Goal: Information Seeking & Learning: Learn about a topic

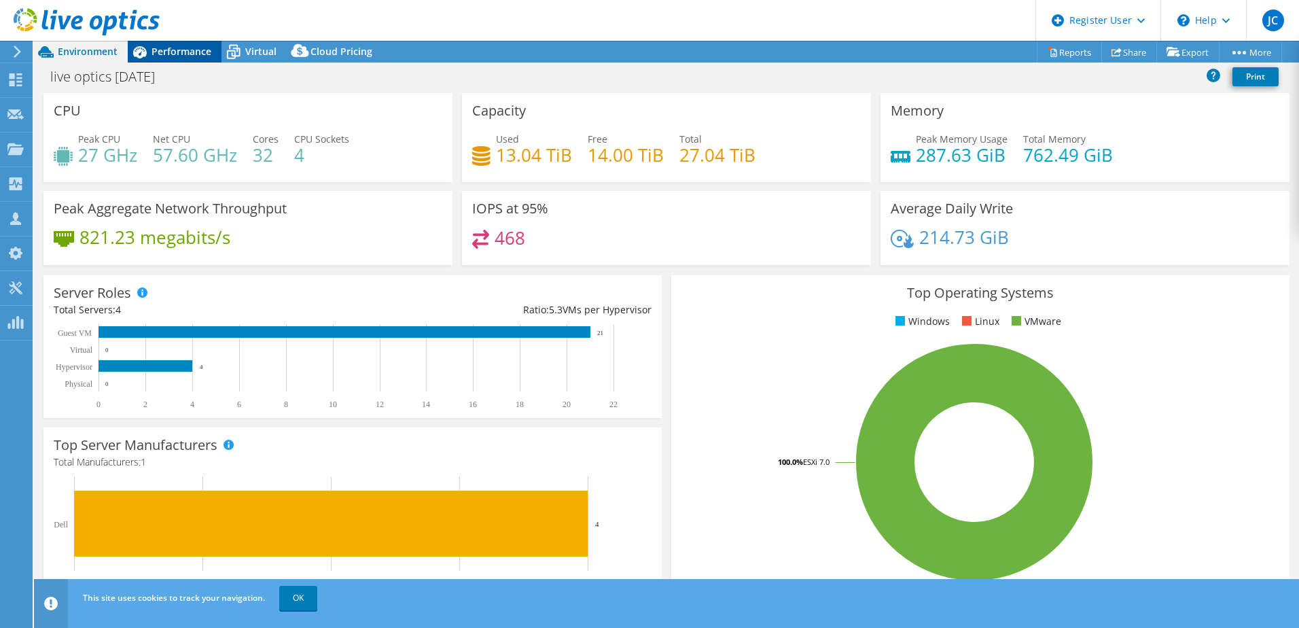
click at [192, 53] on span "Performance" at bounding box center [181, 51] width 60 height 13
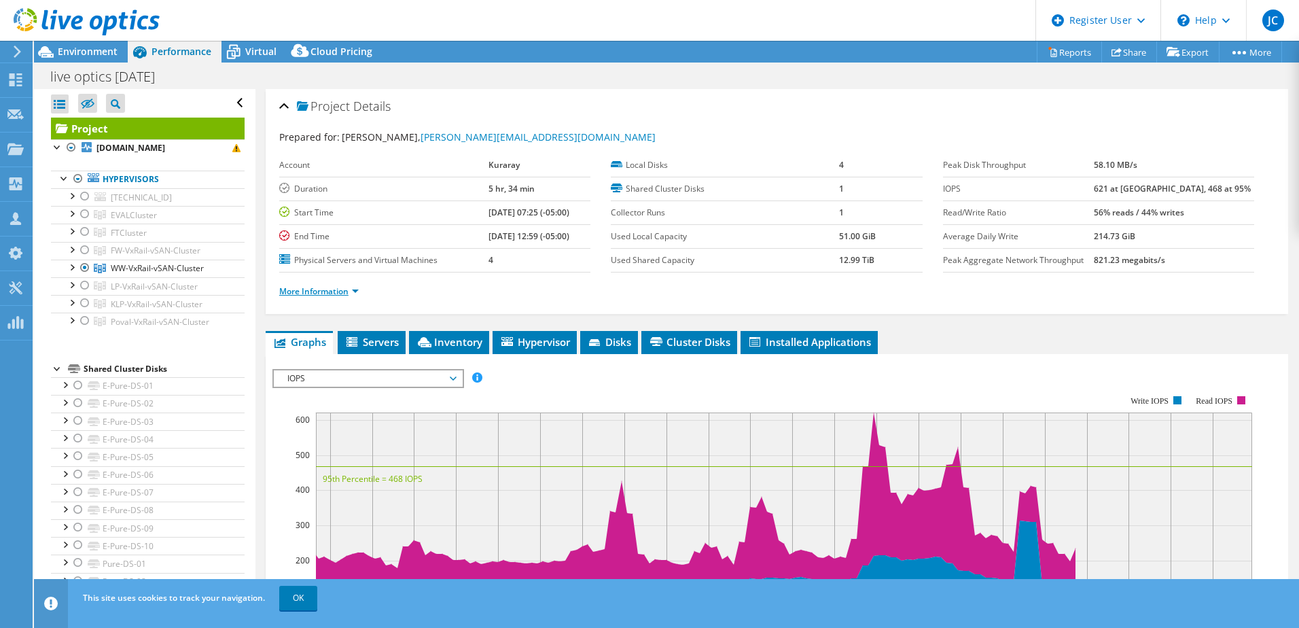
click at [342, 287] on link "More Information" at bounding box center [318, 291] width 79 height 12
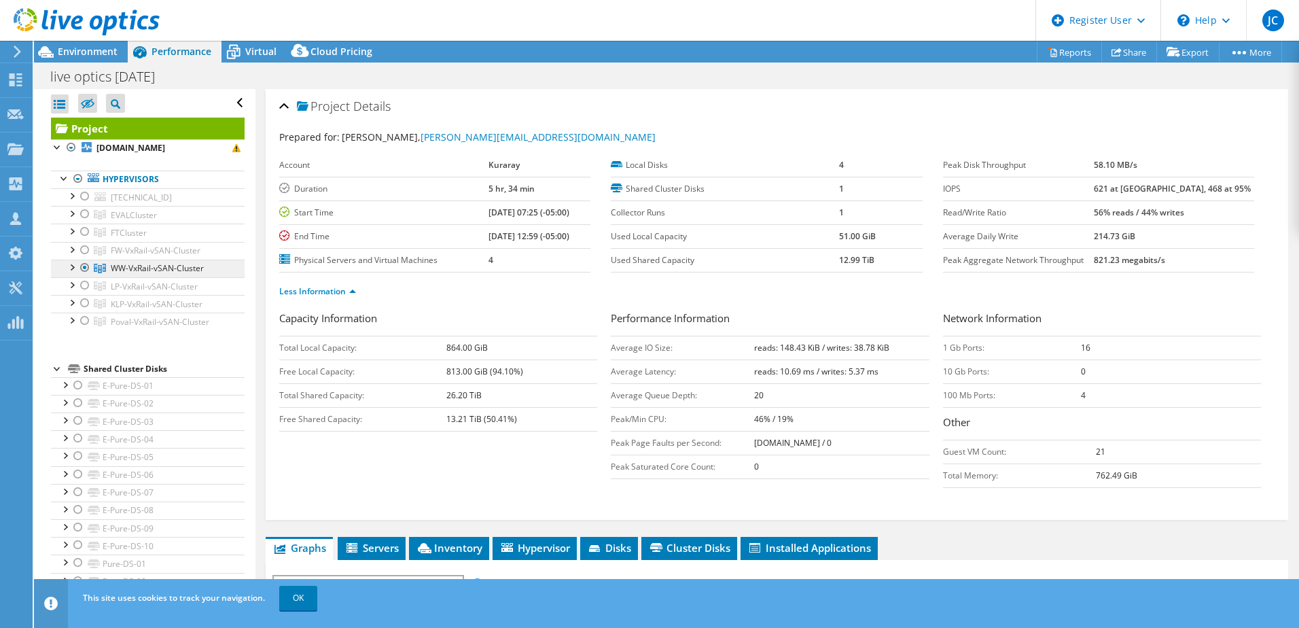
drag, startPoint x: 207, startPoint y: 266, endPoint x: 113, endPoint y: 274, distance: 94.0
click at [113, 274] on link "WW-VxRail-vSAN-Cluster" at bounding box center [148, 269] width 194 height 18
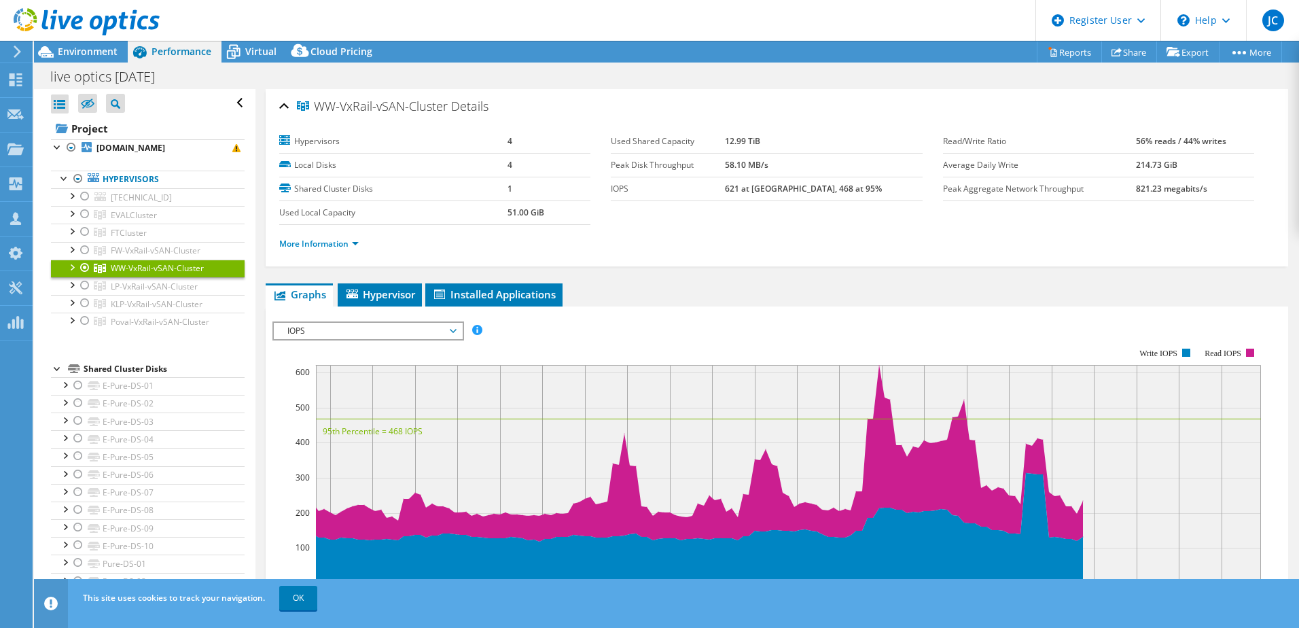
copy span "WW-VxRail-vSAN-Cluster"
click at [84, 248] on div at bounding box center [85, 250] width 14 height 16
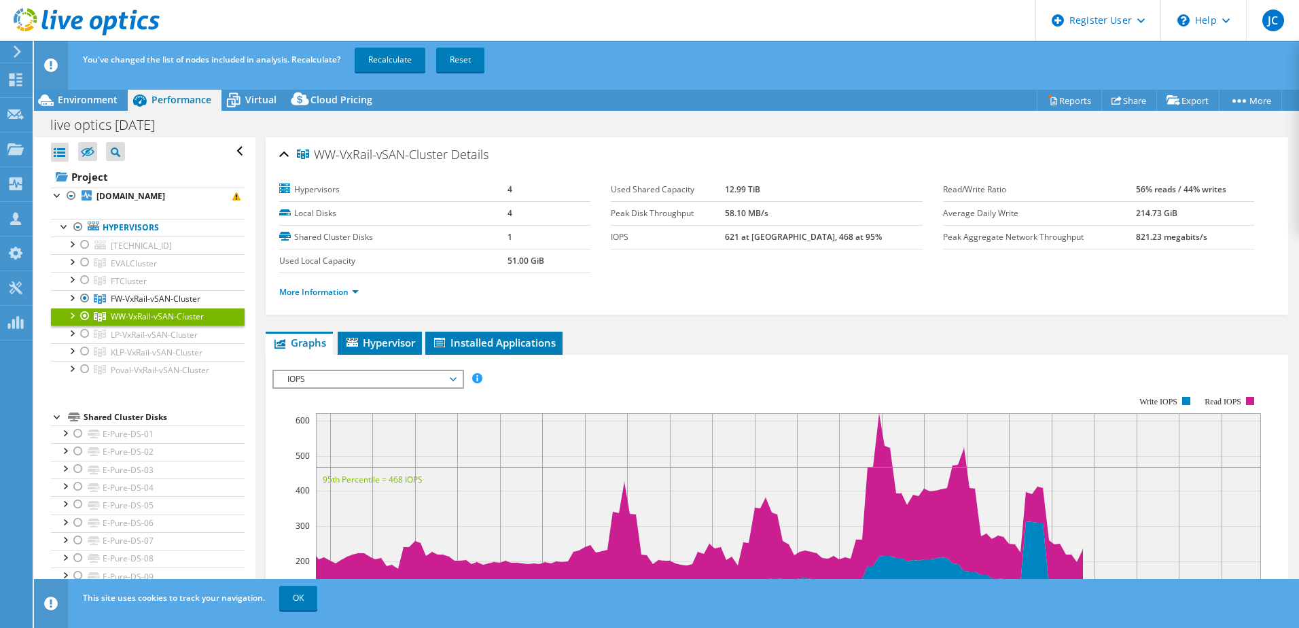
click at [84, 316] on div at bounding box center [85, 316] width 14 height 16
click at [387, 63] on link "Recalculate" at bounding box center [390, 60] width 71 height 24
click at [80, 97] on span "Environment" at bounding box center [88, 99] width 60 height 13
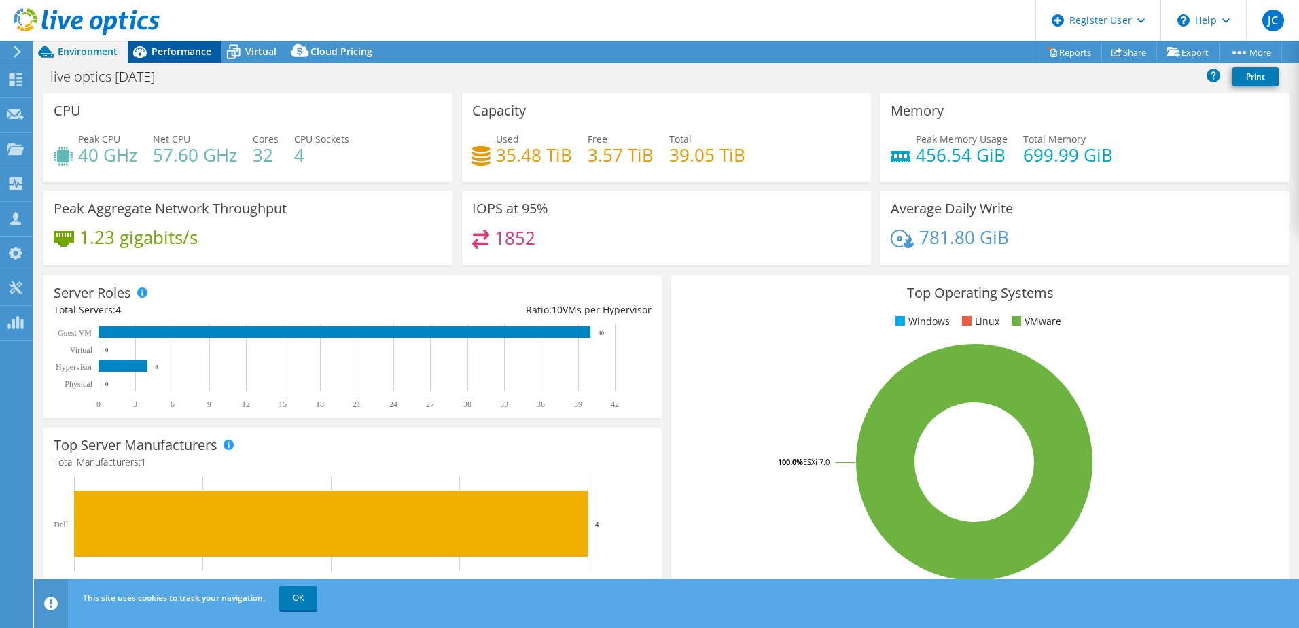
click at [181, 51] on span "Performance" at bounding box center [181, 51] width 60 height 13
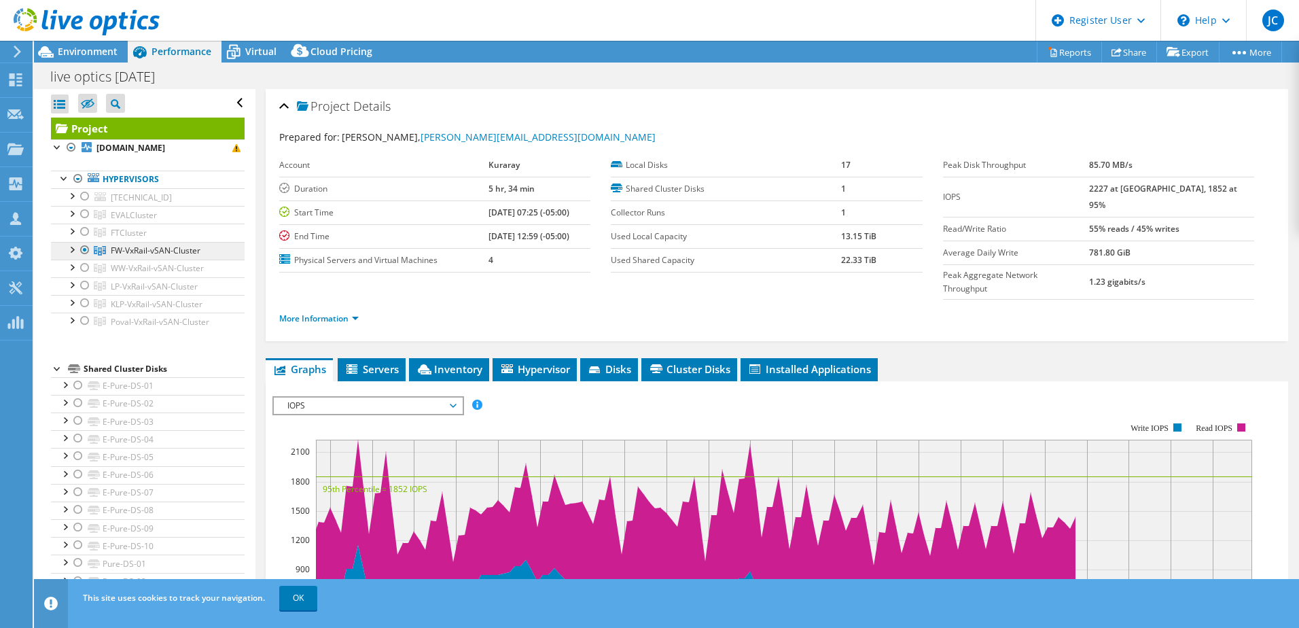
drag, startPoint x: 209, startPoint y: 254, endPoint x: 113, endPoint y: 255, distance: 95.8
click at [113, 255] on link "FW-VxRail-vSAN-Cluster" at bounding box center [148, 251] width 194 height 18
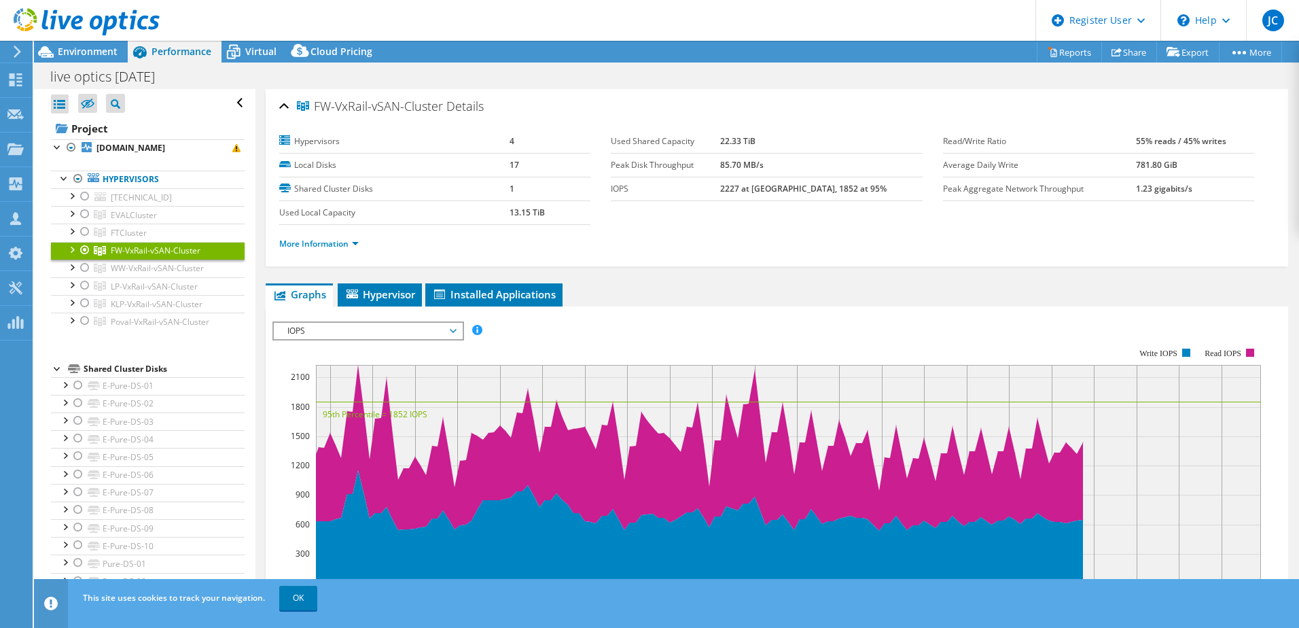
copy span "FW-VxRail-vSAN-Cluster"
click at [358, 245] on link "More Information" at bounding box center [318, 244] width 79 height 12
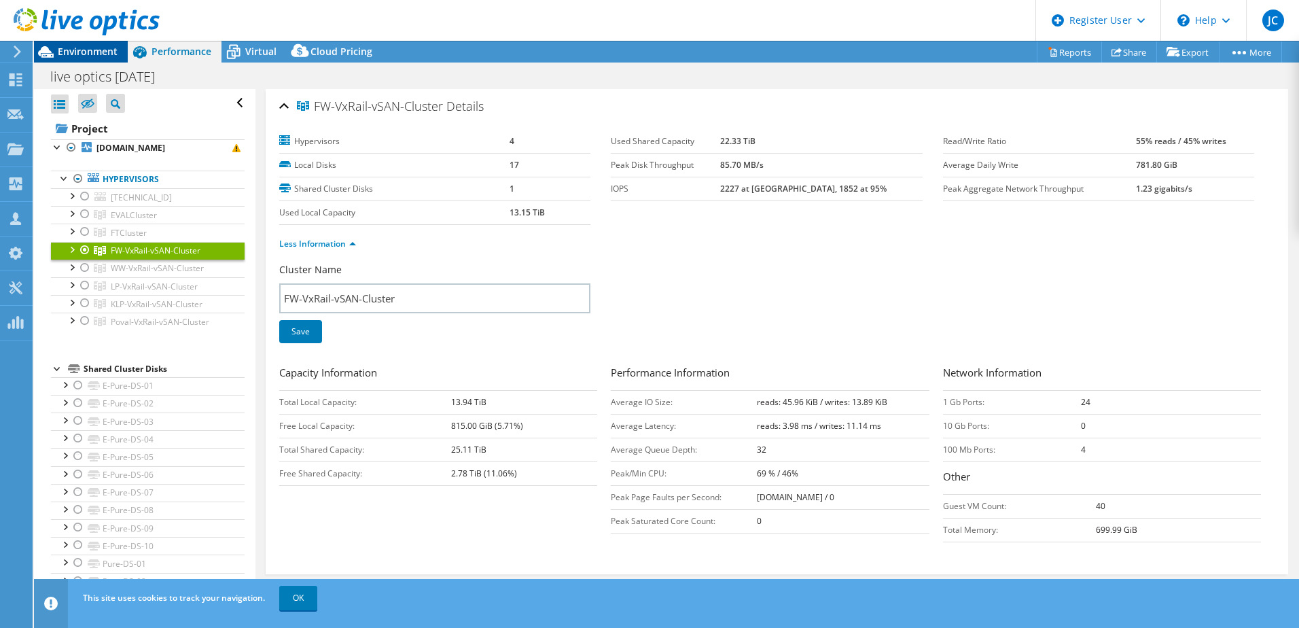
click at [78, 55] on span "Environment" at bounding box center [88, 51] width 60 height 13
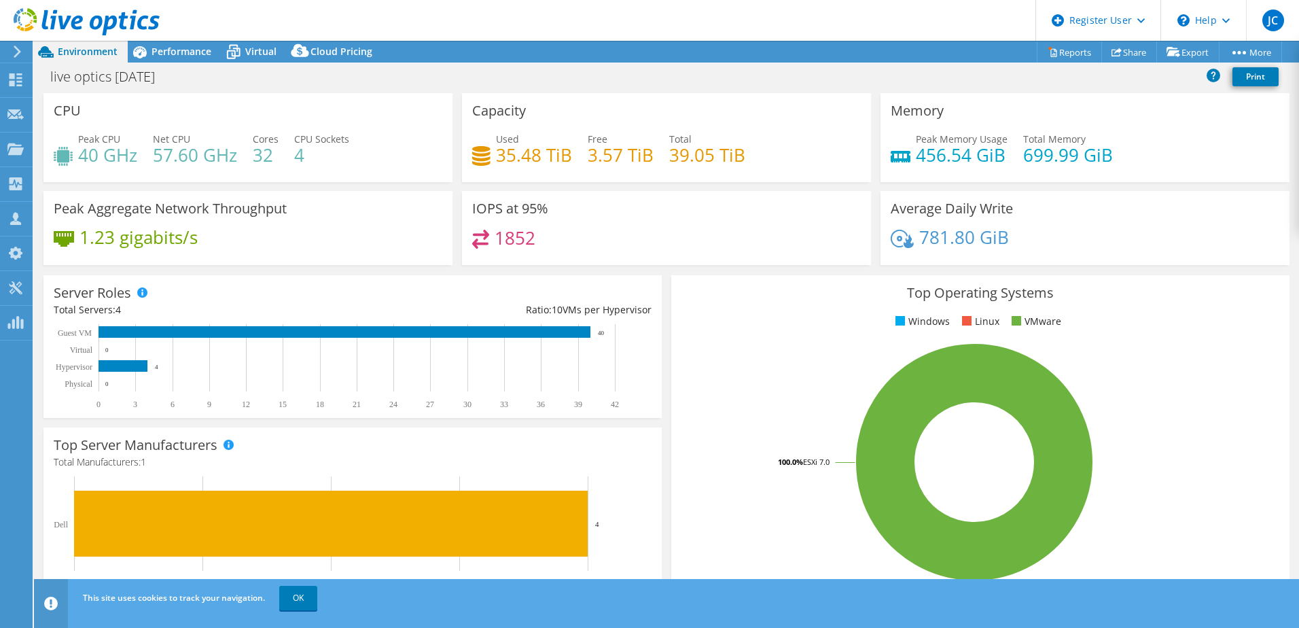
drag, startPoint x: 176, startPoint y: 56, endPoint x: 179, endPoint y: 63, distance: 7.3
click at [176, 56] on span "Performance" at bounding box center [181, 51] width 60 height 13
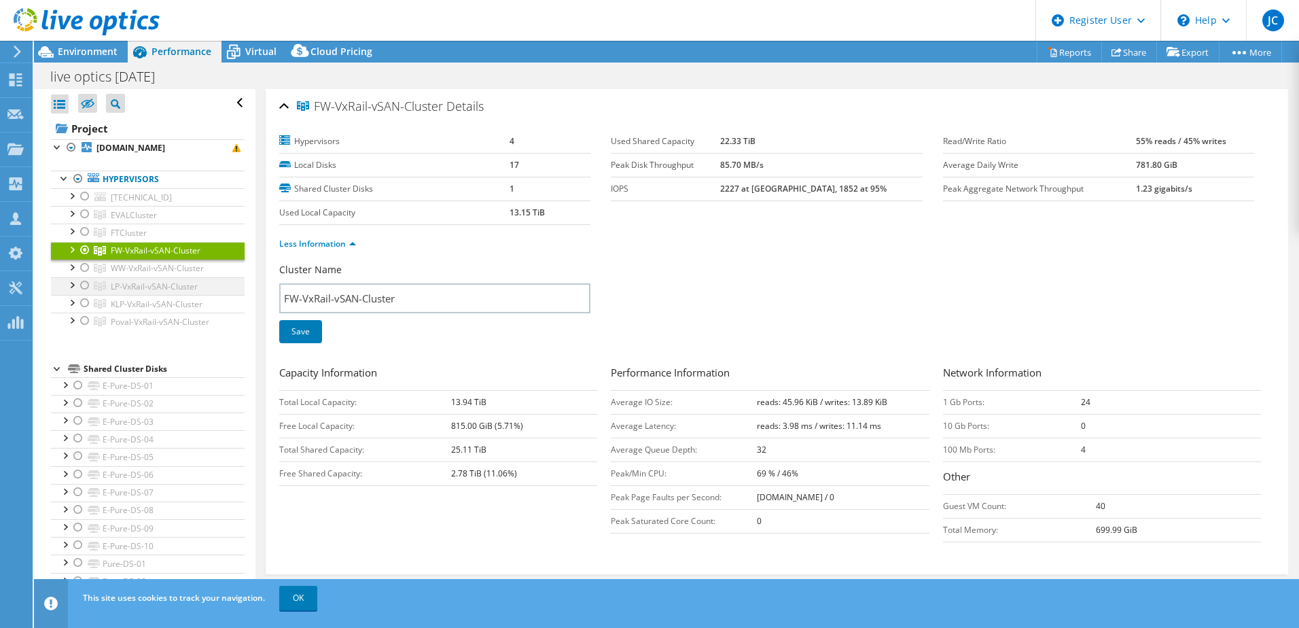
click at [83, 284] on div at bounding box center [85, 285] width 14 height 16
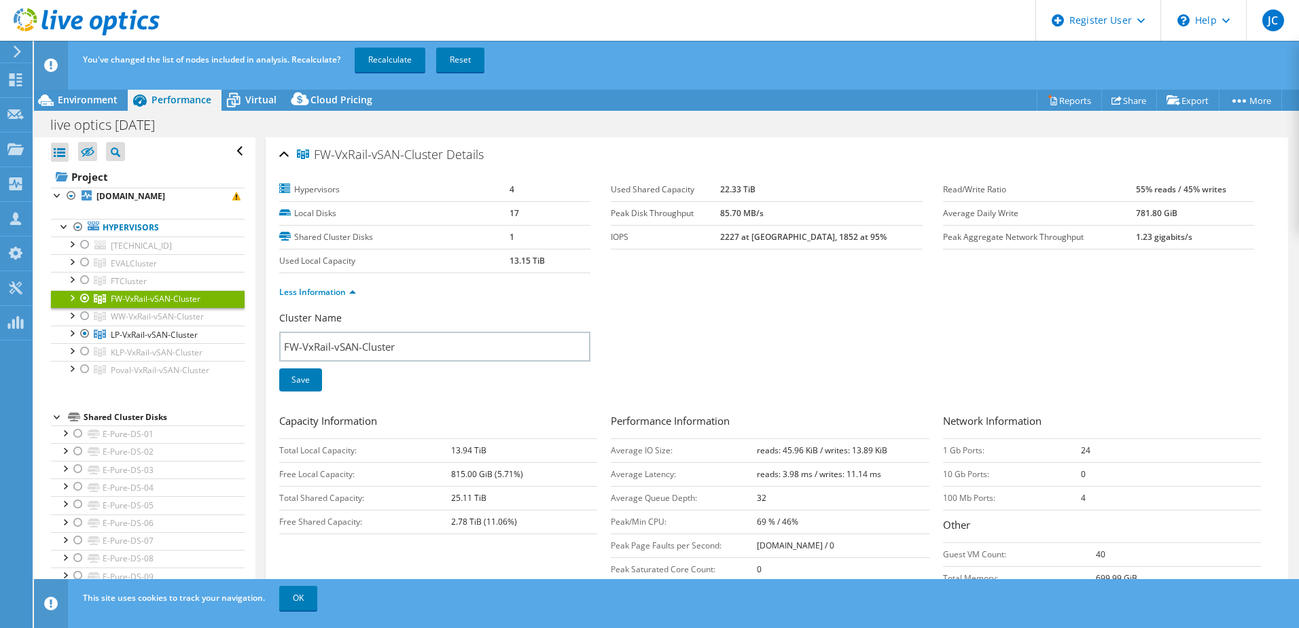
click at [86, 293] on div at bounding box center [85, 298] width 14 height 16
click at [400, 67] on link "Recalculate" at bounding box center [390, 60] width 71 height 24
drag, startPoint x: 200, startPoint y: 336, endPoint x: 108, endPoint y: 342, distance: 92.6
click at [108, 342] on link "LP-VxRail-vSAN-Cluster" at bounding box center [148, 334] width 194 height 18
copy span "LP-VxRail-vSAN-Cluster"
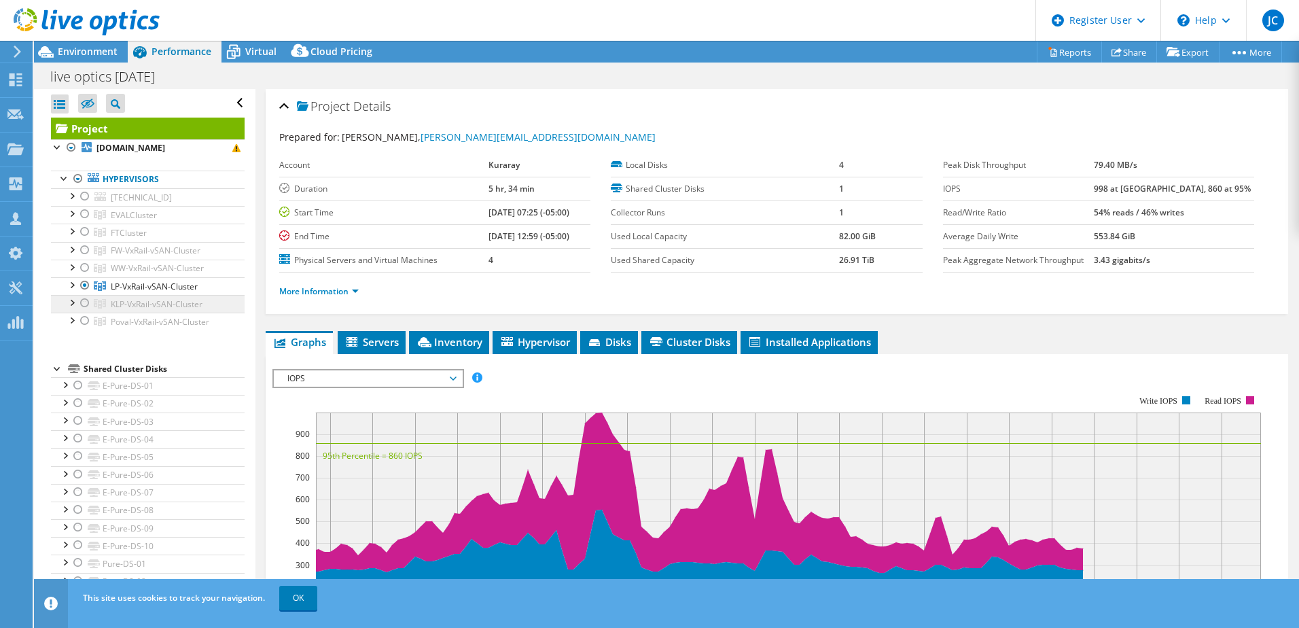
drag, startPoint x: 202, startPoint y: 308, endPoint x: 109, endPoint y: 311, distance: 93.8
click at [109, 311] on link "KLP-VxRail-vSAN-Cluster" at bounding box center [148, 304] width 194 height 18
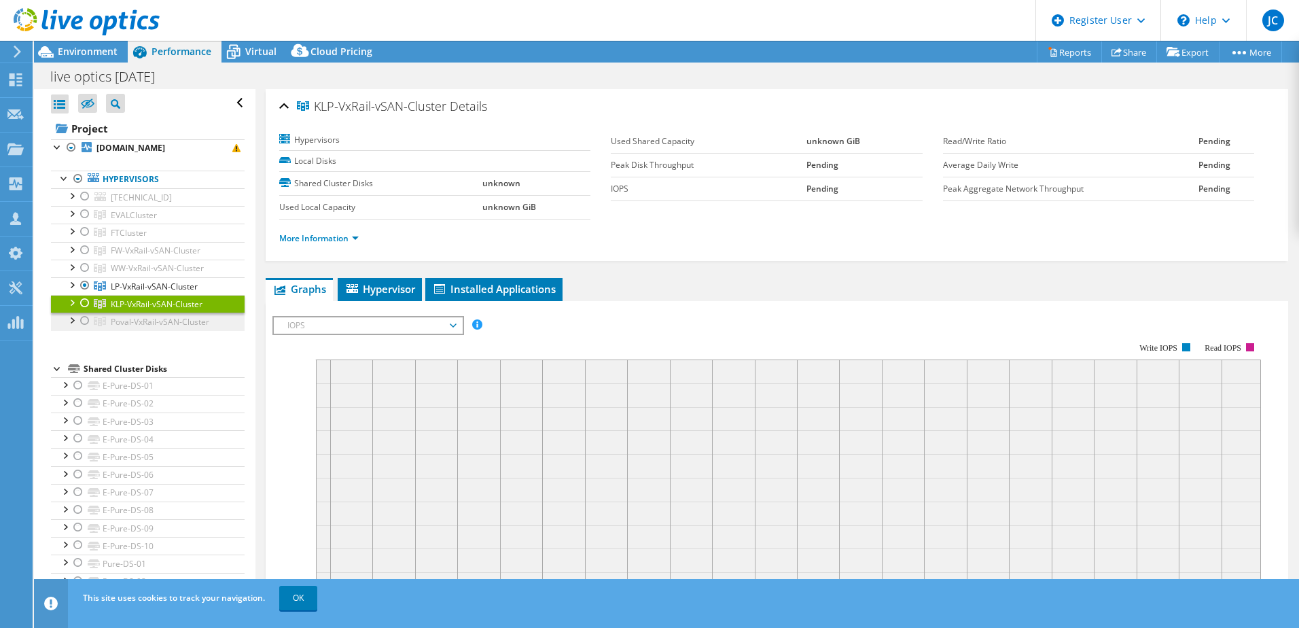
copy span "KLP-VxRail-vSAN-Cluster"
click at [82, 44] on div at bounding box center [80, 23] width 160 height 46
click at [183, 281] on span "LP-VxRail-vSAN-Cluster" at bounding box center [154, 287] width 87 height 12
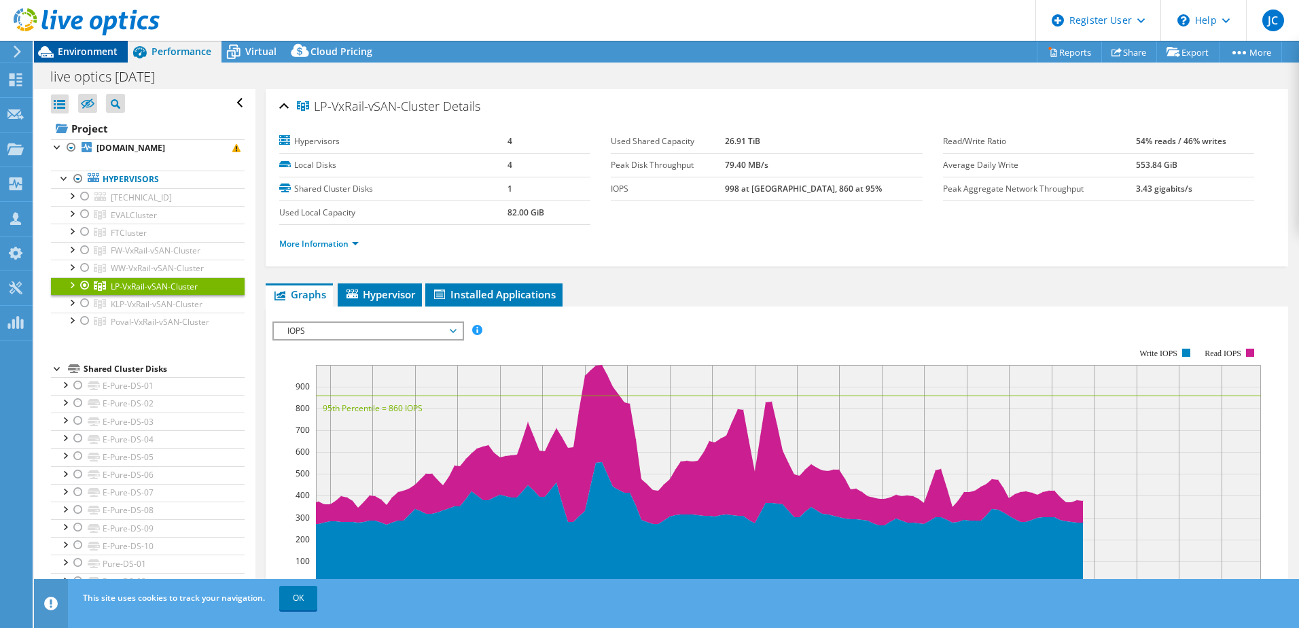
click at [83, 58] on div "Environment" at bounding box center [81, 52] width 94 height 22
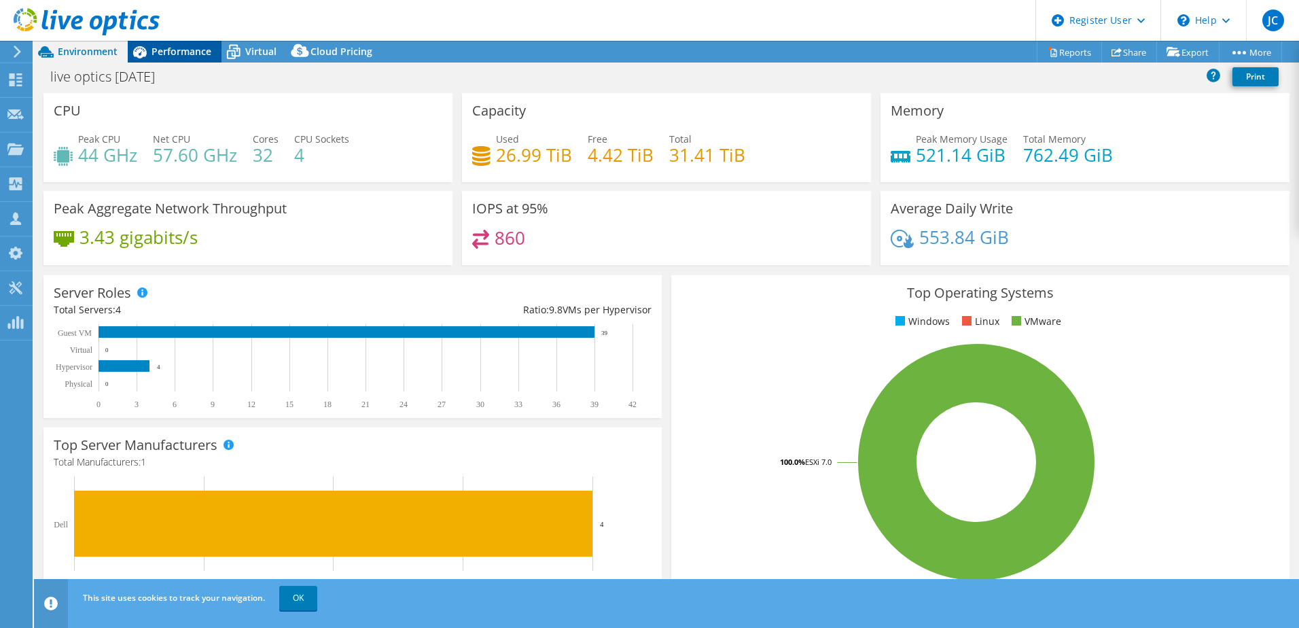
drag, startPoint x: 192, startPoint y: 50, endPoint x: 236, endPoint y: 135, distance: 96.0
click at [191, 50] on span "Performance" at bounding box center [181, 51] width 60 height 13
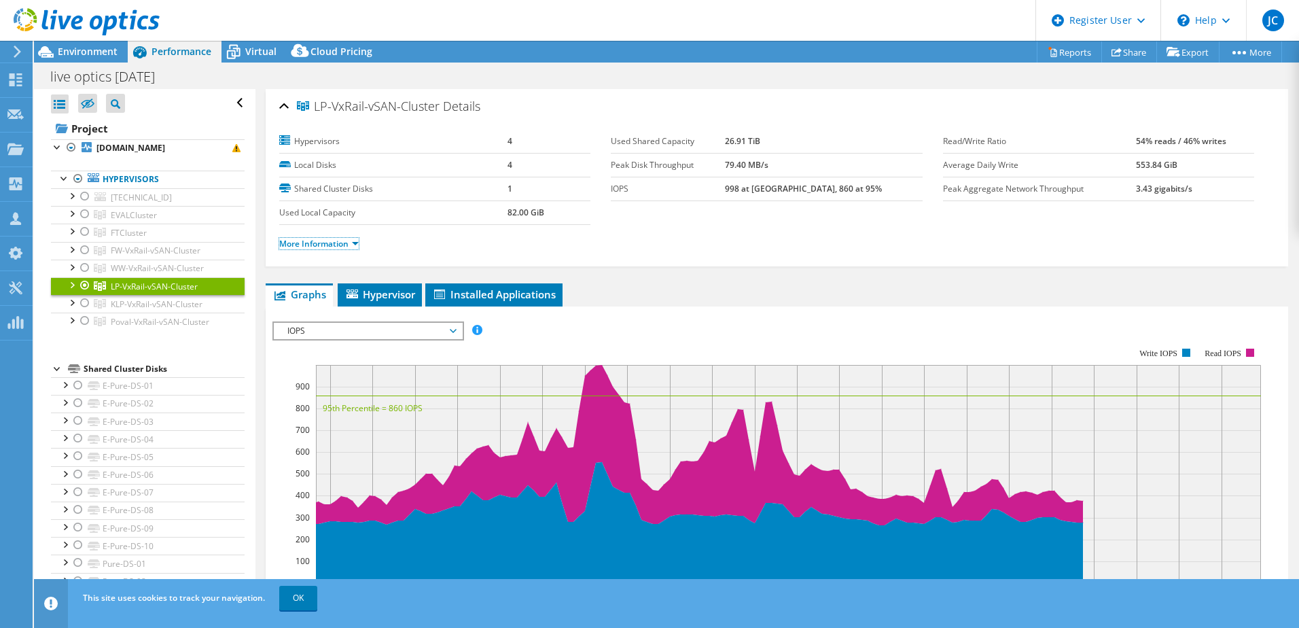
click at [357, 240] on link "More Information" at bounding box center [318, 244] width 79 height 12
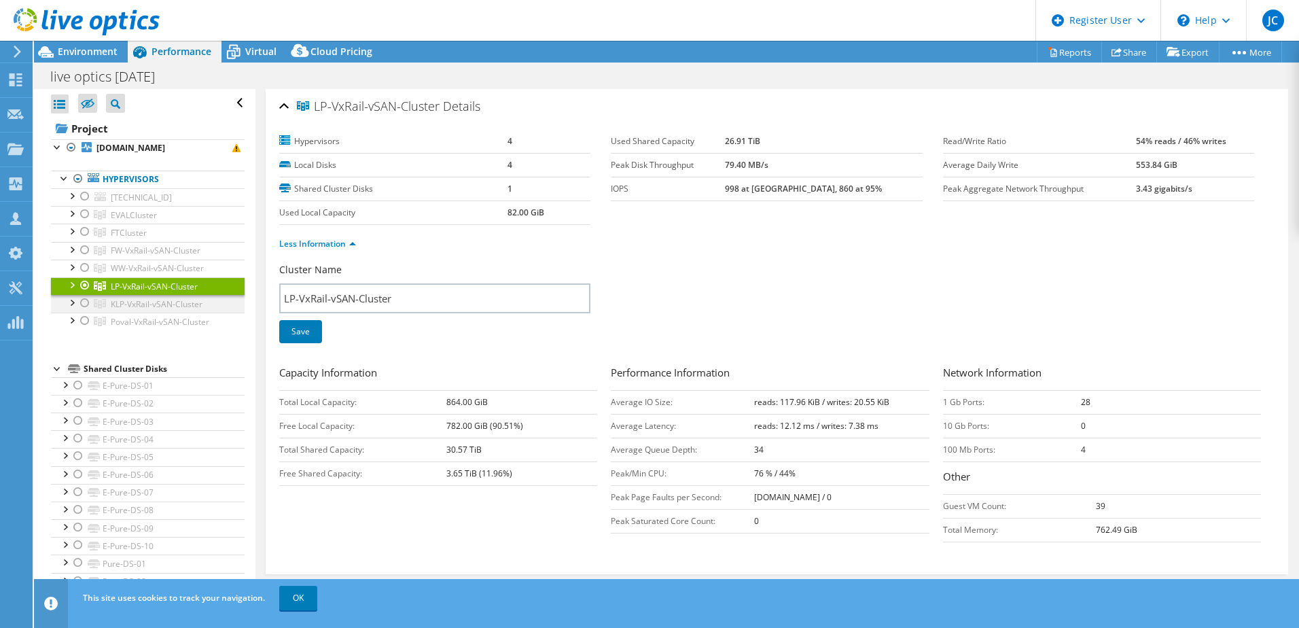
click at [84, 303] on div at bounding box center [85, 303] width 14 height 16
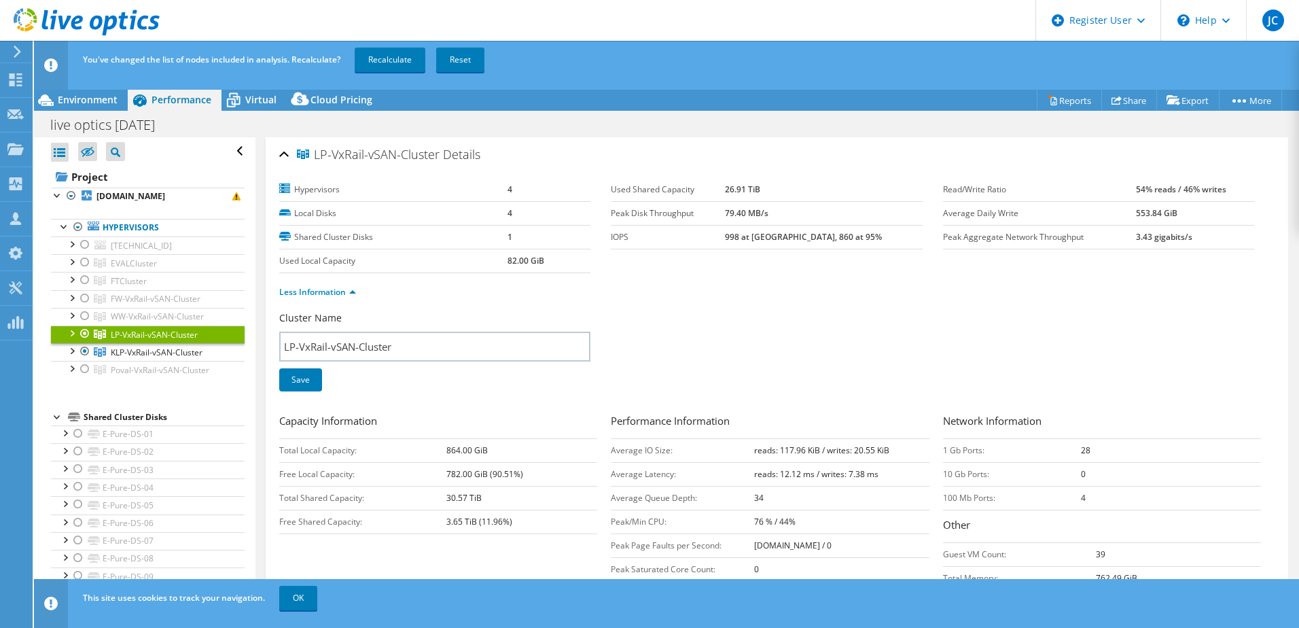
click at [83, 330] on div at bounding box center [85, 333] width 14 height 16
click at [387, 54] on link "Recalculate" at bounding box center [390, 60] width 71 height 24
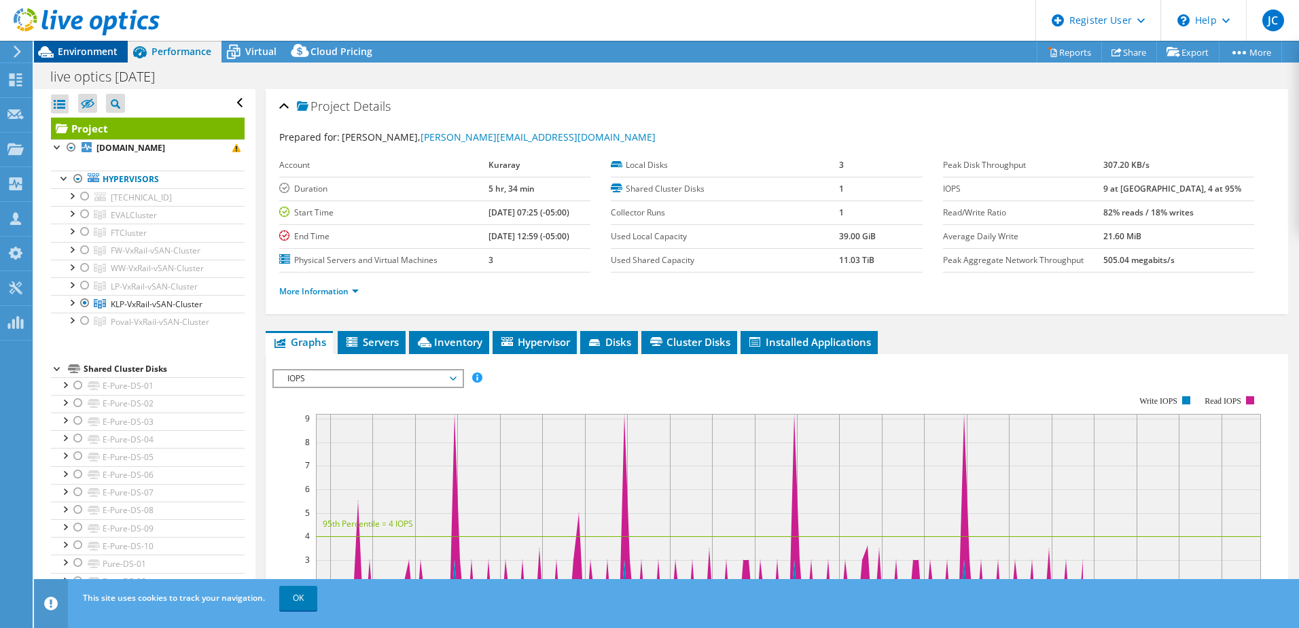
click at [91, 57] on span "Environment" at bounding box center [88, 51] width 60 height 13
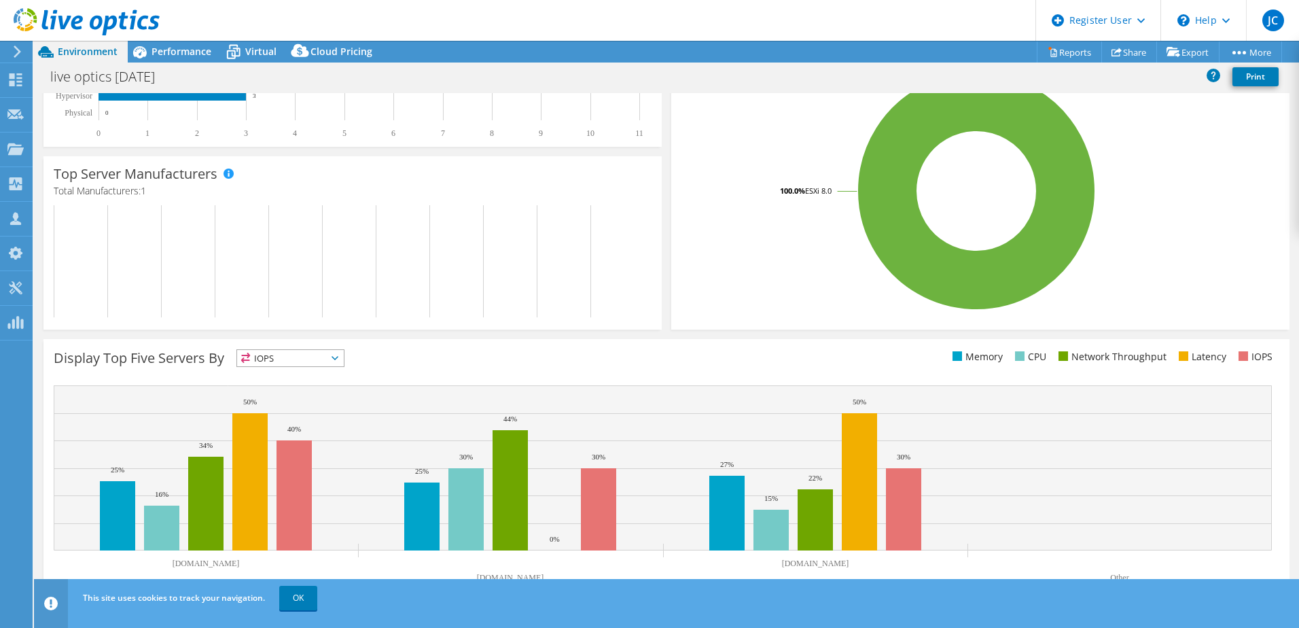
scroll to position [279, 0]
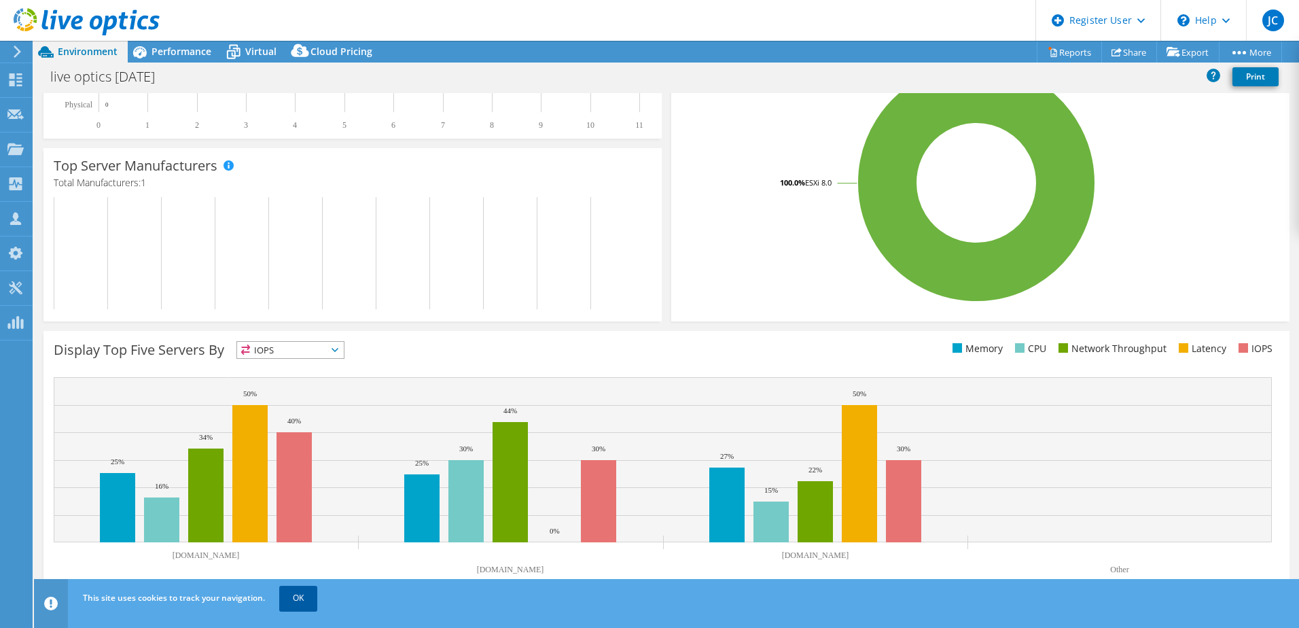
click at [300, 603] on link "OK" at bounding box center [298, 598] width 38 height 24
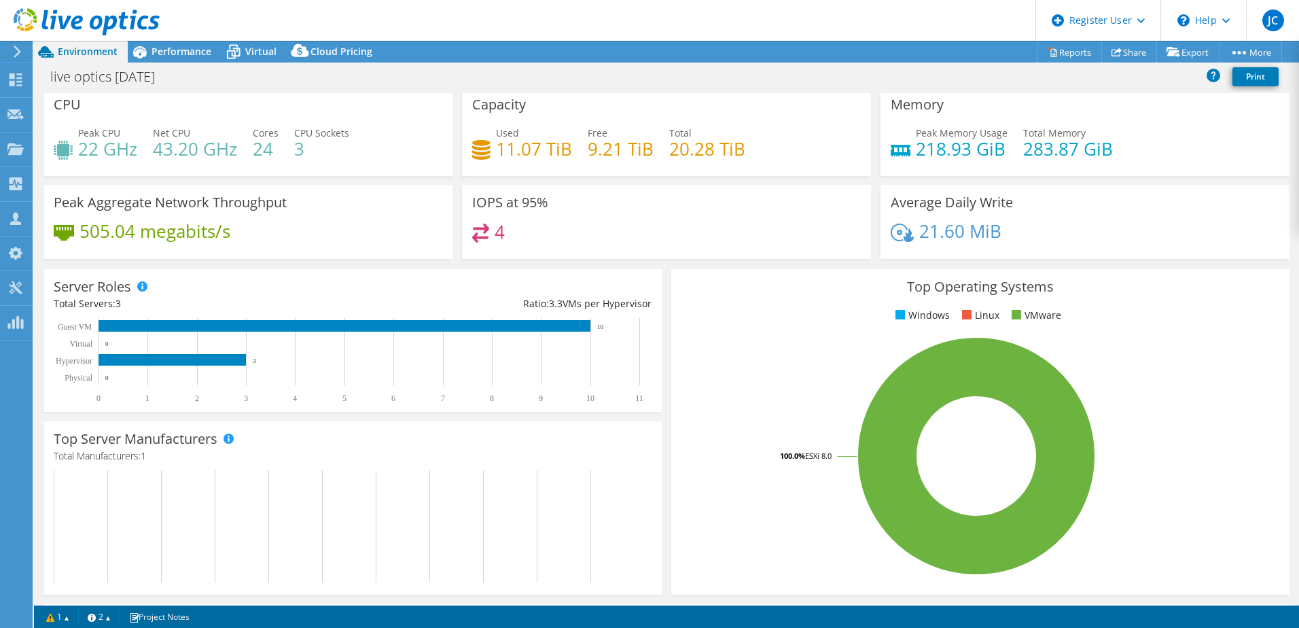
scroll to position [0, 0]
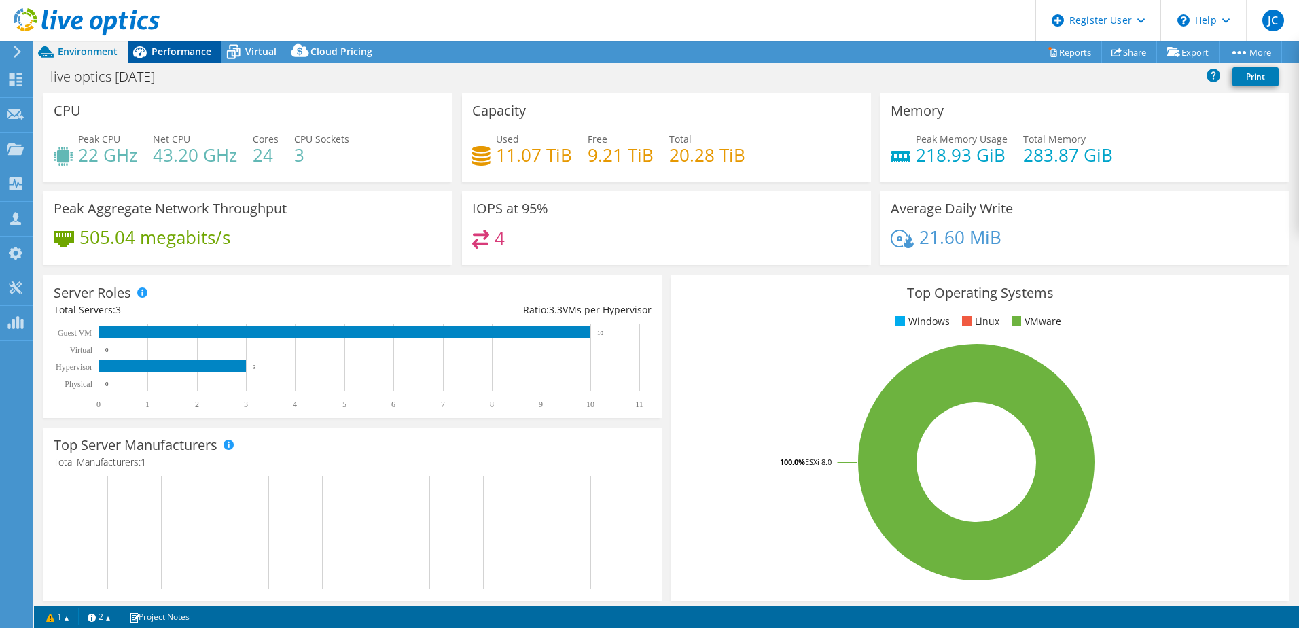
click at [169, 48] on span "Performance" at bounding box center [181, 51] width 60 height 13
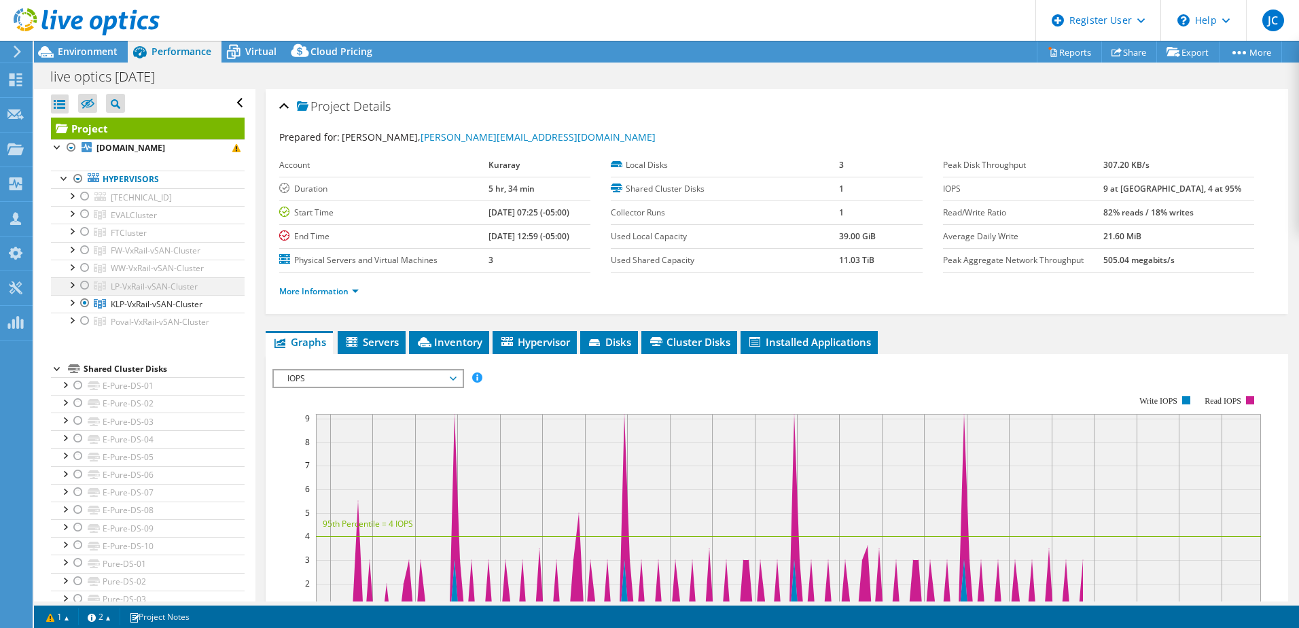
click at [88, 287] on div at bounding box center [85, 285] width 14 height 16
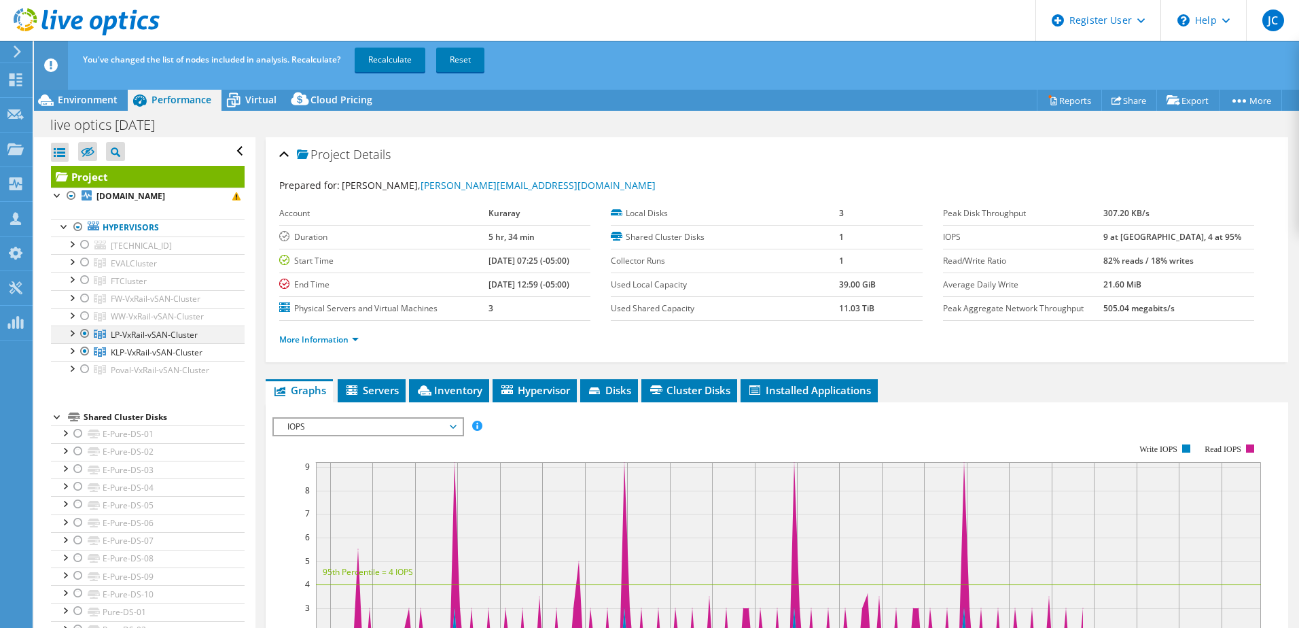
click at [86, 332] on div at bounding box center [85, 333] width 14 height 16
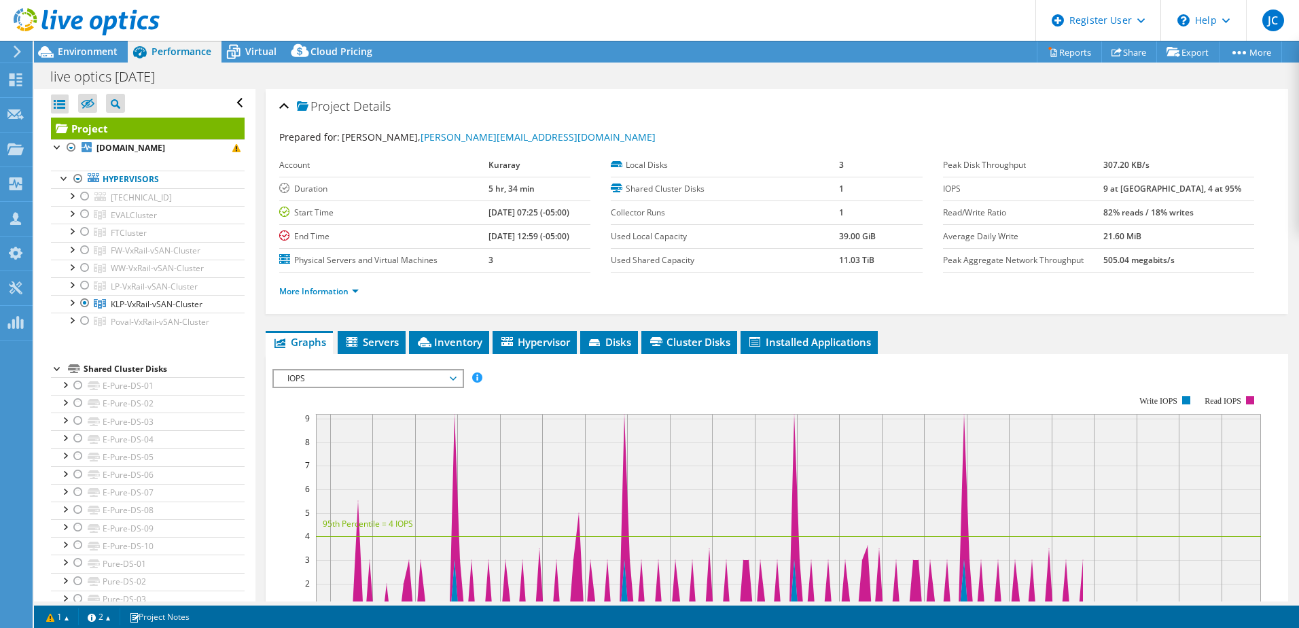
click at [571, 58] on div "Project Actions Project Actions Reports Share Export vSAN ReadyNode Sizer" at bounding box center [666, 52] width 1265 height 22
click at [20, 53] on icon at bounding box center [17, 52] width 10 height 12
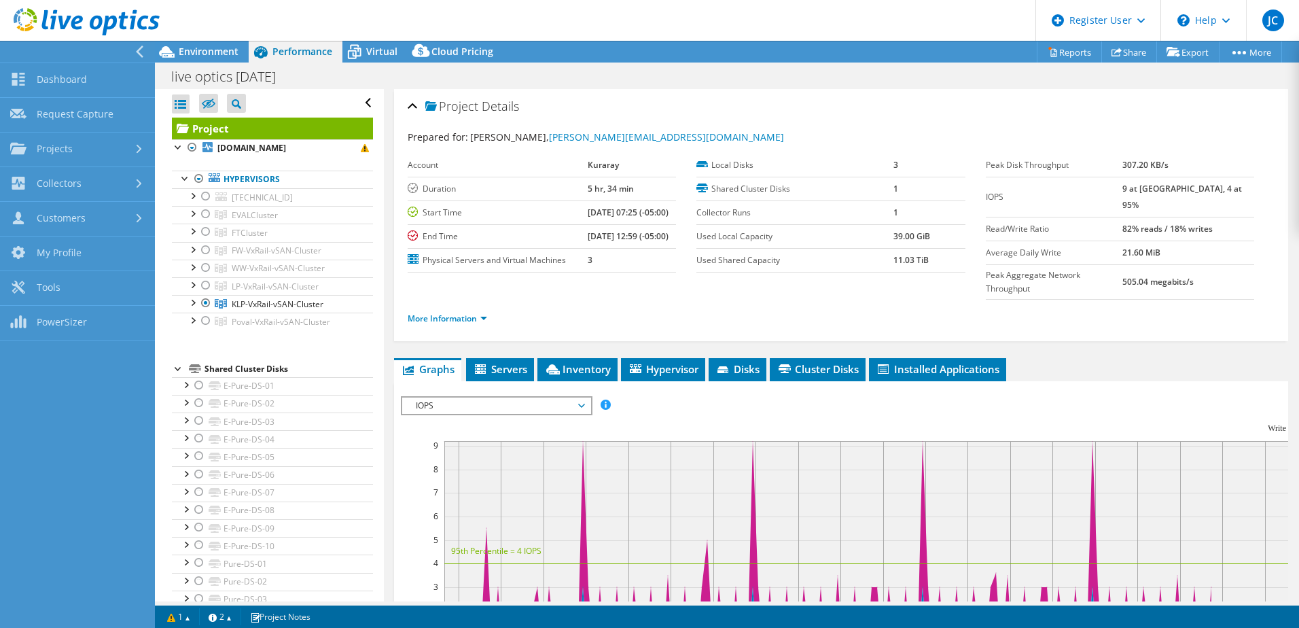
click at [134, 47] on div at bounding box center [74, 52] width 155 height 22
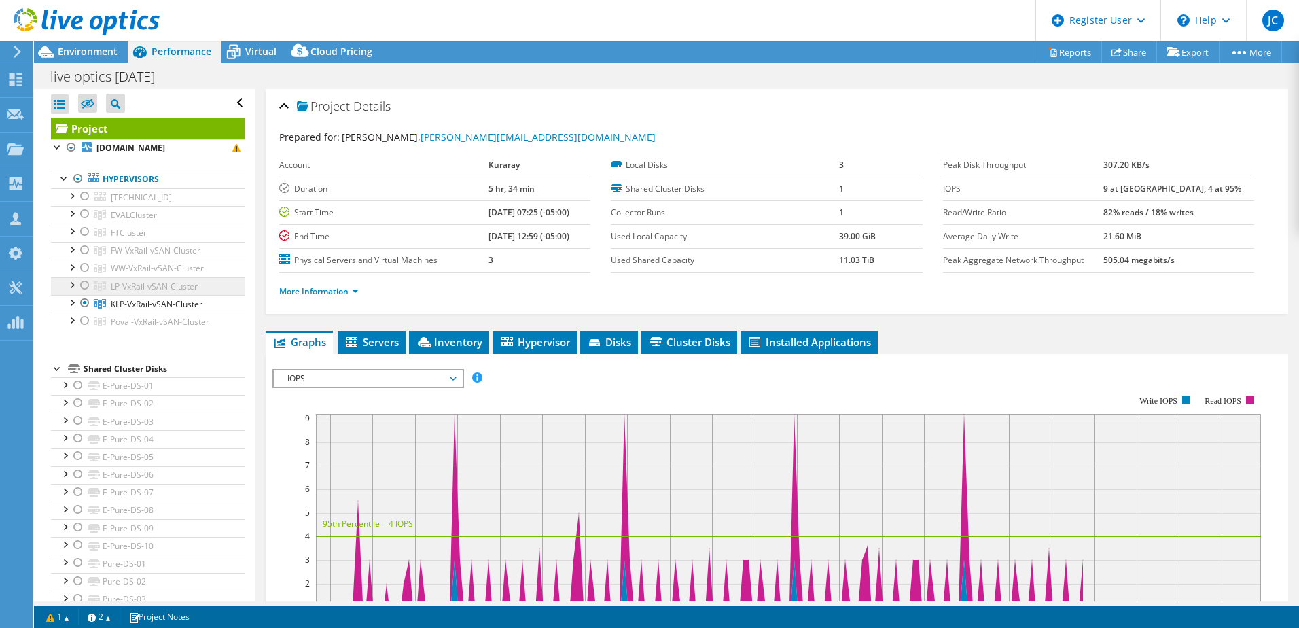
click at [137, 286] on span "LP-VxRail-vSAN-Cluster" at bounding box center [154, 287] width 87 height 12
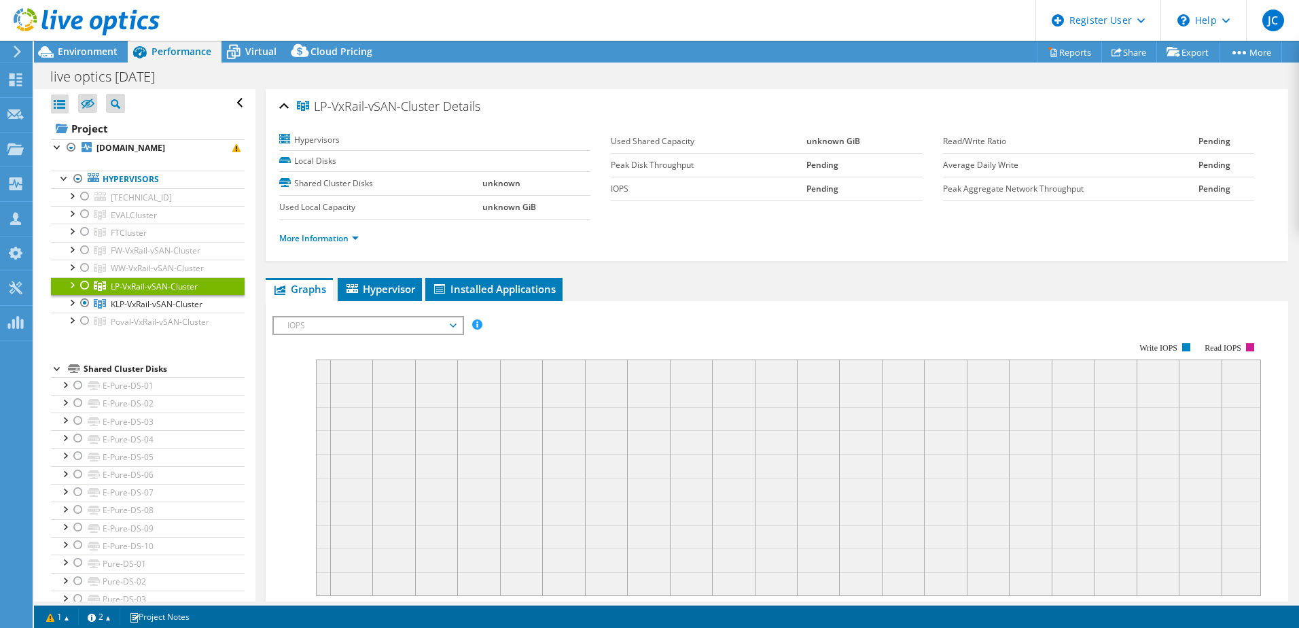
click at [84, 283] on div at bounding box center [85, 285] width 14 height 16
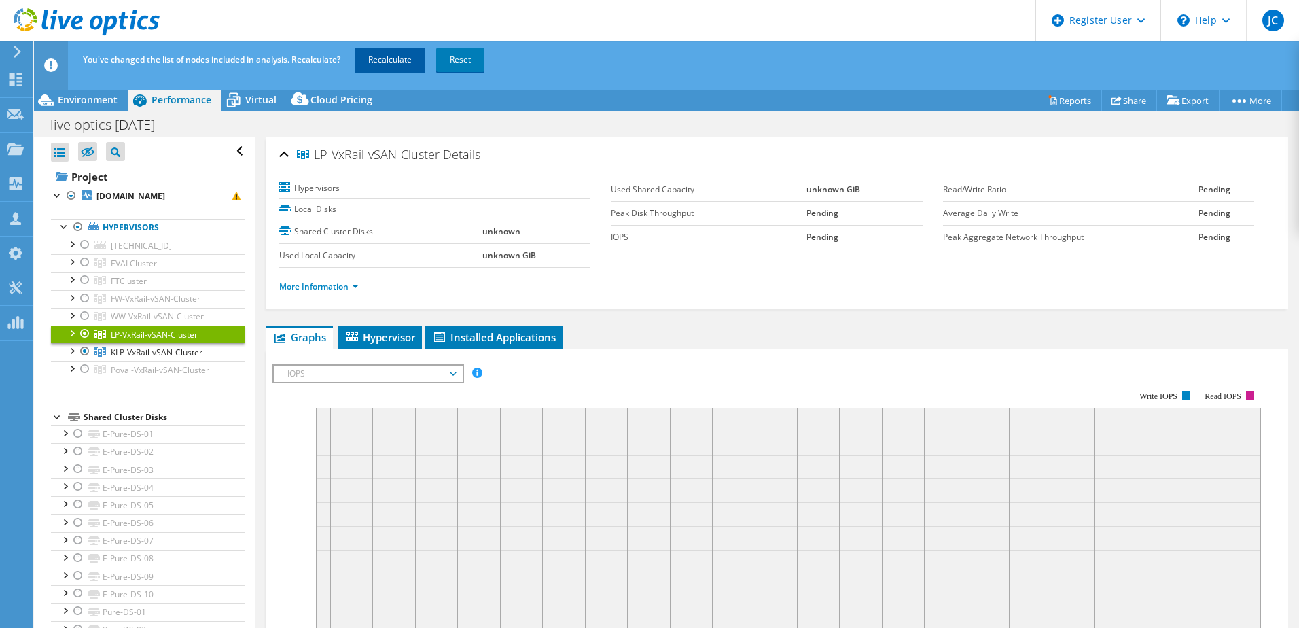
click at [397, 62] on link "Recalculate" at bounding box center [390, 60] width 71 height 24
click at [102, 99] on span "Environment" at bounding box center [88, 99] width 60 height 13
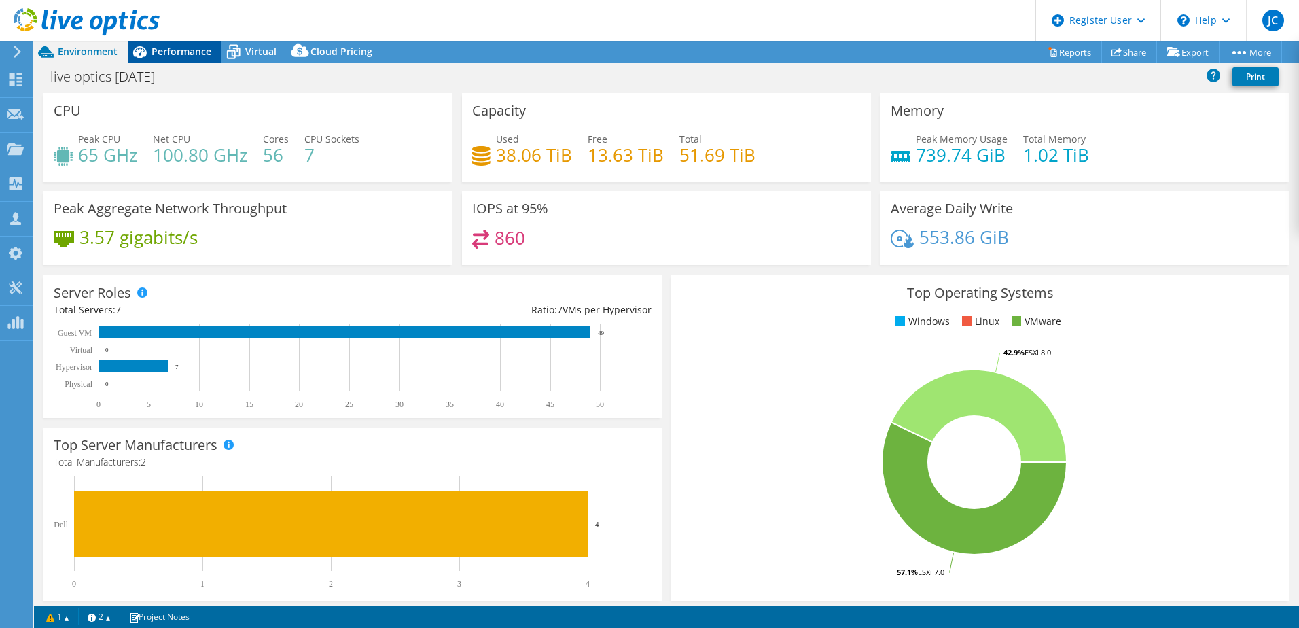
click at [187, 48] on span "Performance" at bounding box center [181, 51] width 60 height 13
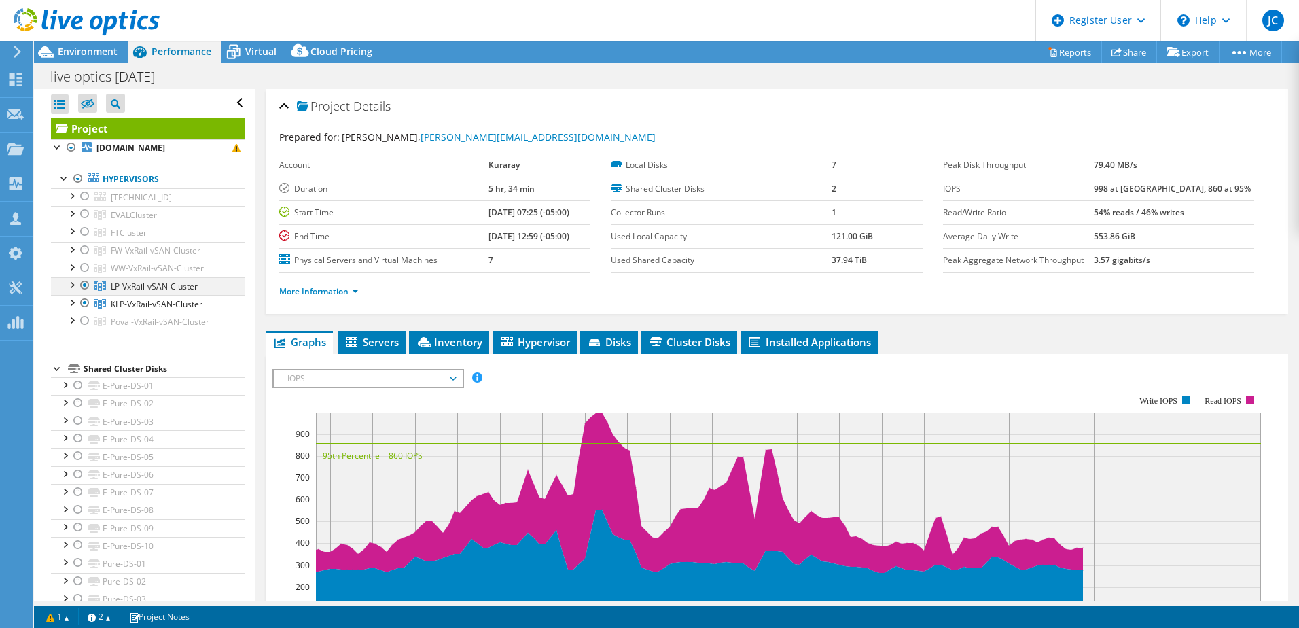
click at [86, 284] on div at bounding box center [85, 285] width 14 height 16
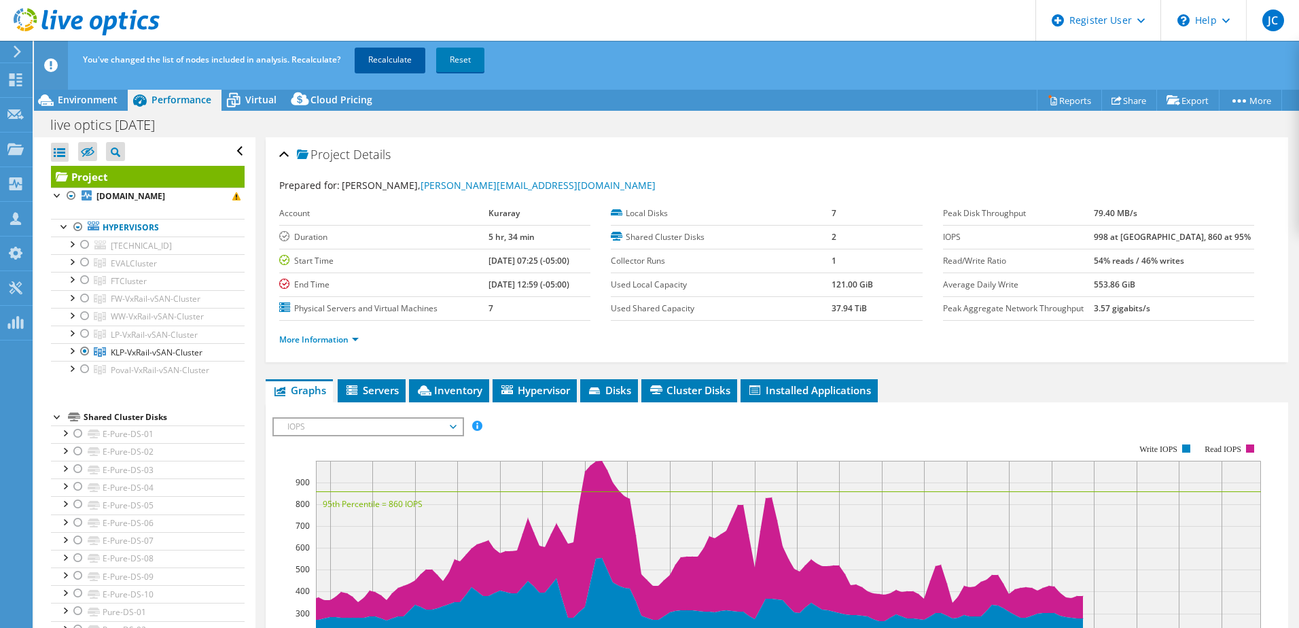
click at [392, 60] on link "Recalculate" at bounding box center [390, 60] width 71 height 24
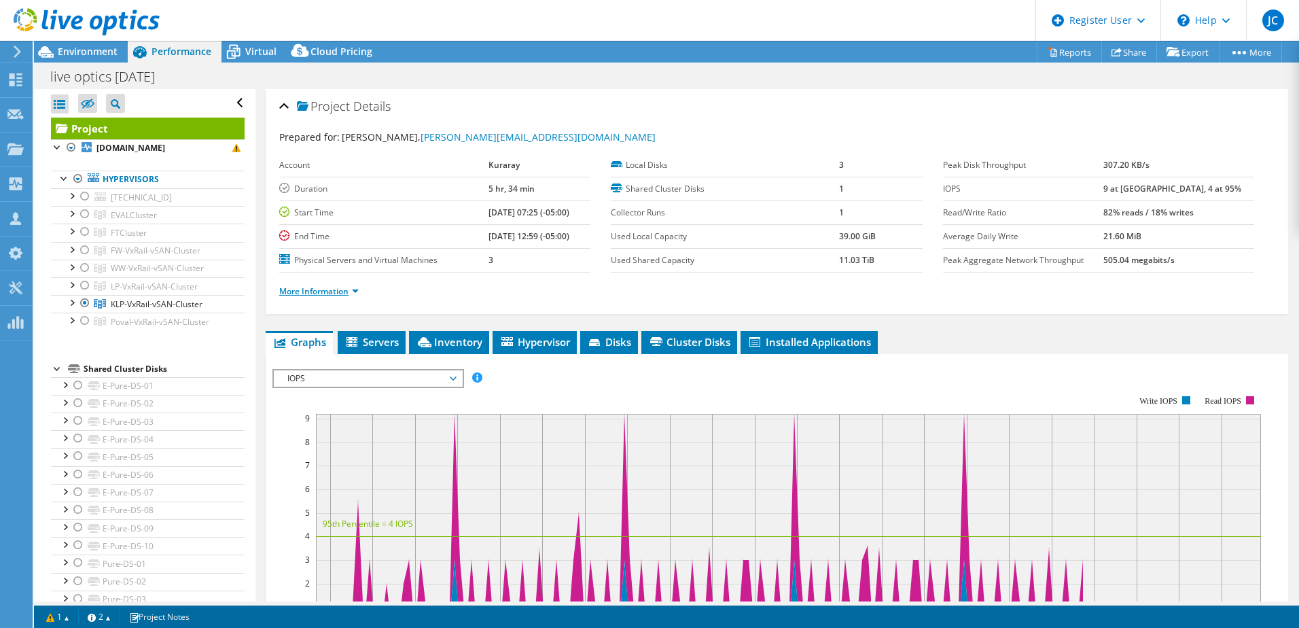
click at [351, 294] on link "More Information" at bounding box center [318, 291] width 79 height 12
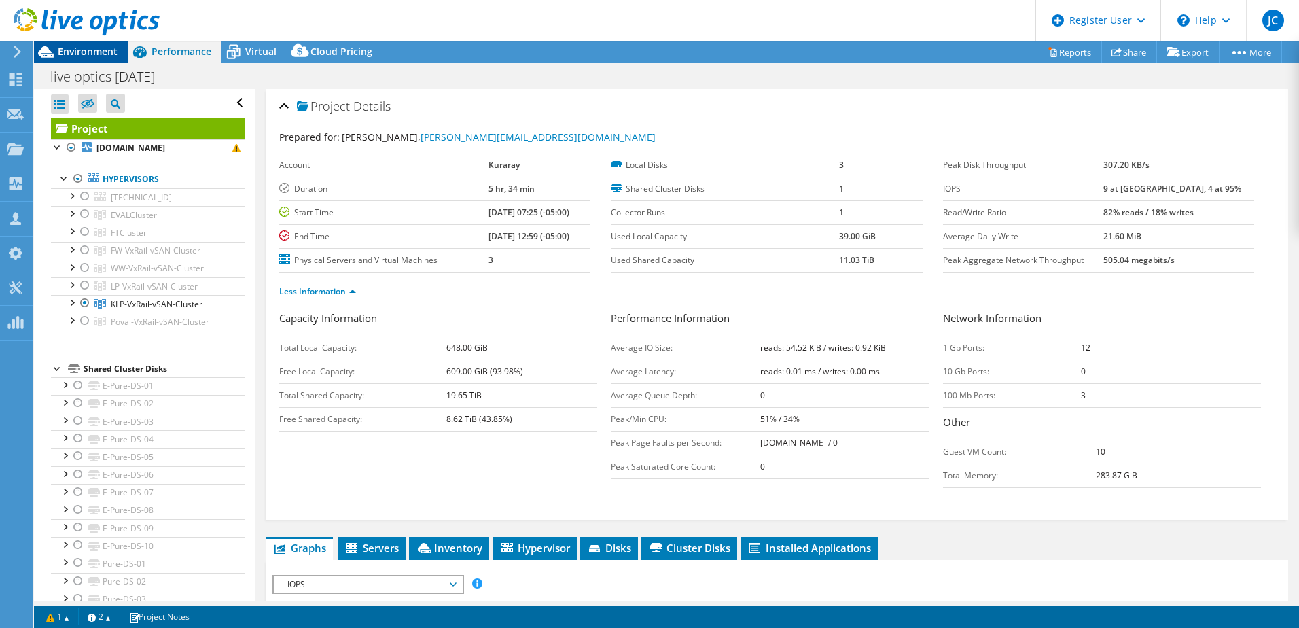
click at [88, 55] on span "Environment" at bounding box center [88, 51] width 60 height 13
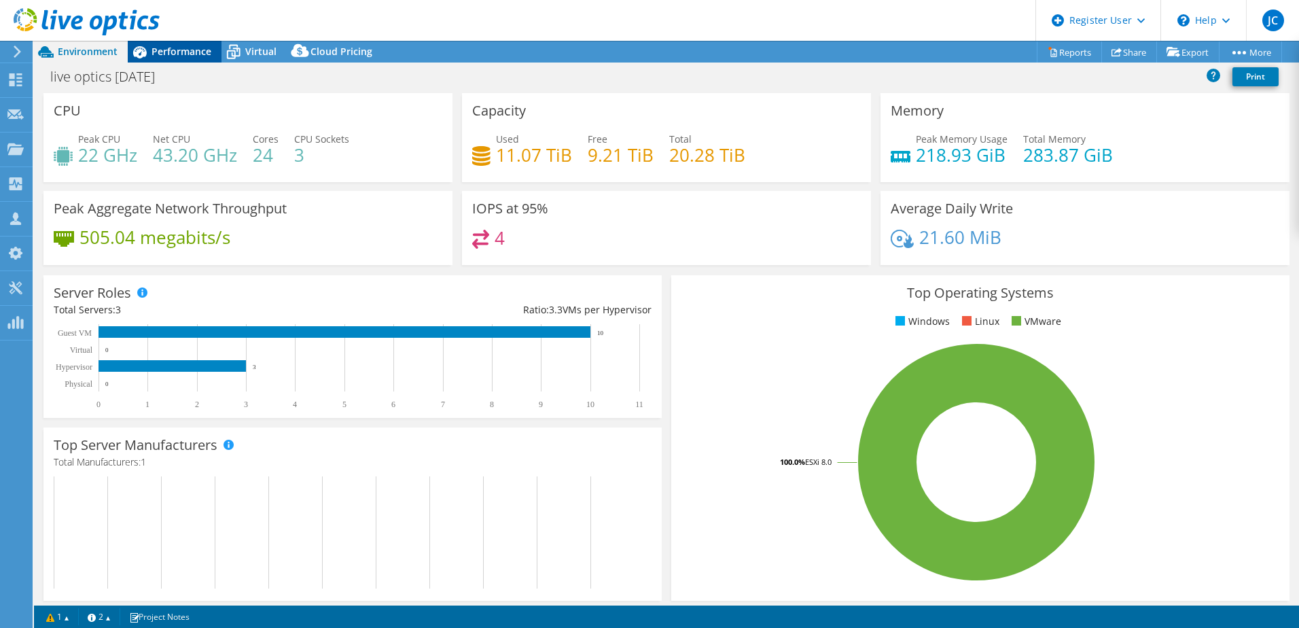
click at [162, 46] on span "Performance" at bounding box center [181, 51] width 60 height 13
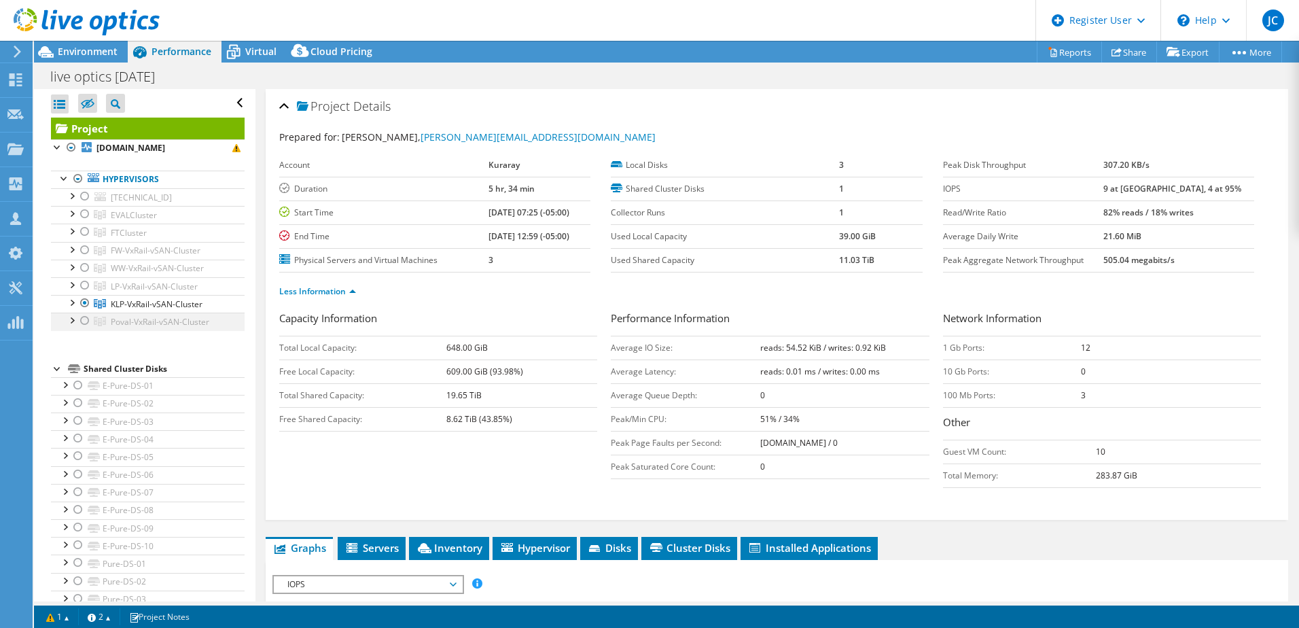
click at [83, 319] on div at bounding box center [85, 320] width 14 height 16
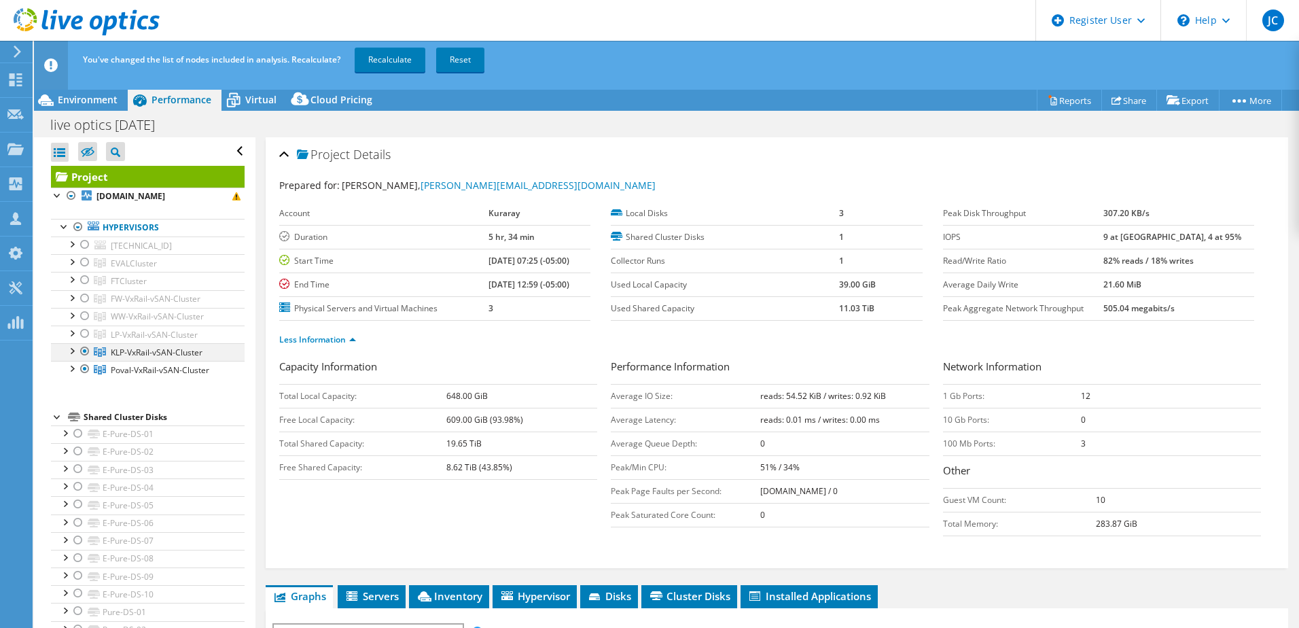
click at [82, 353] on div at bounding box center [85, 351] width 14 height 16
click at [403, 68] on link "Recalculate" at bounding box center [390, 60] width 71 height 24
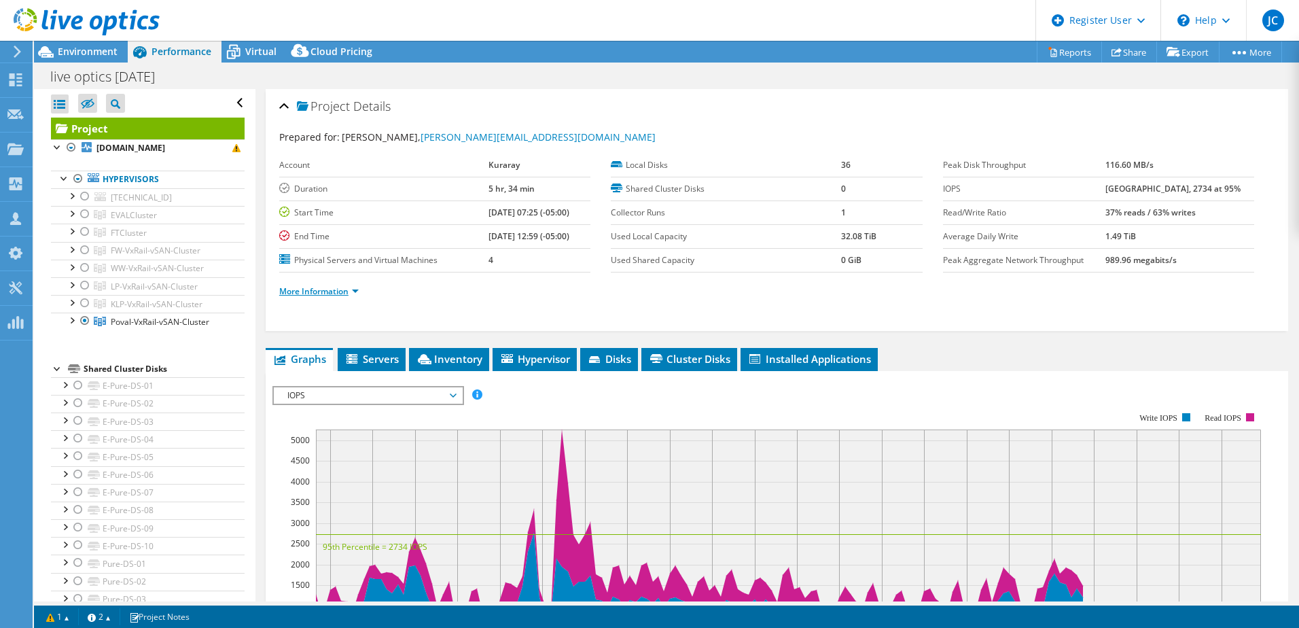
click at [332, 291] on link "More Information" at bounding box center [318, 291] width 79 height 12
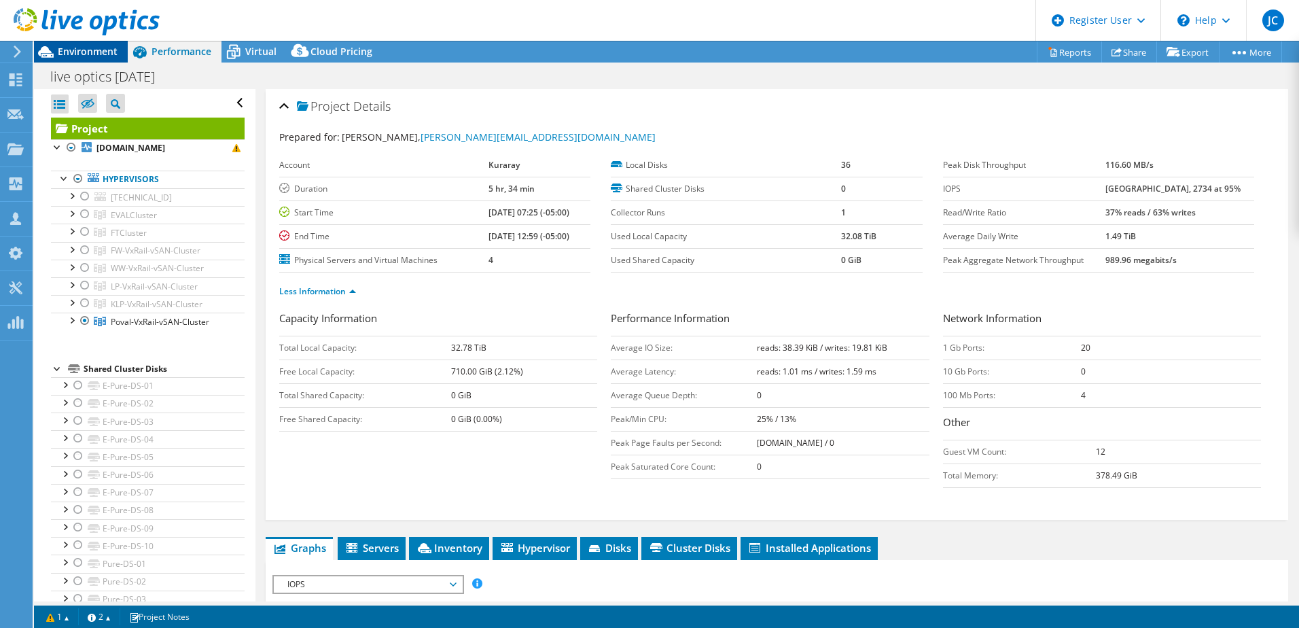
click at [84, 46] on span "Environment" at bounding box center [88, 51] width 60 height 13
